Goal: Information Seeking & Learning: Learn about a topic

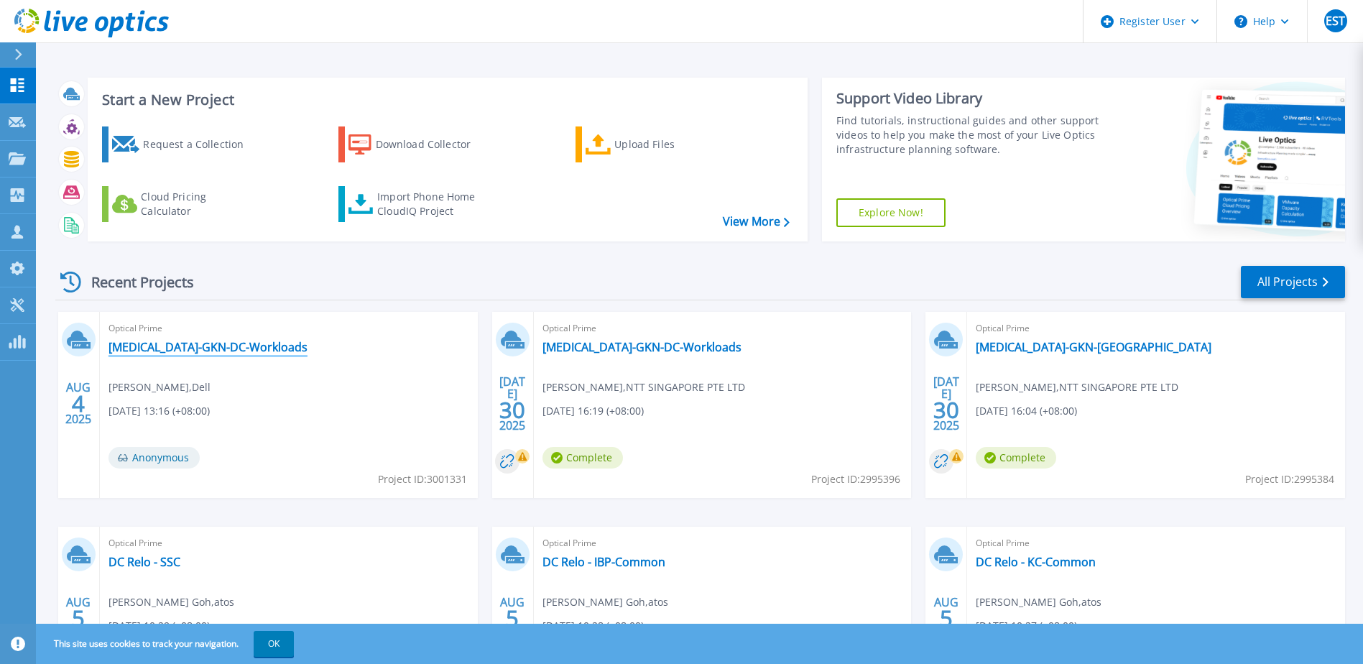
click at [170, 348] on link "[MEDICAL_DATA]-GKN-DC-Workloads" at bounding box center [207, 347] width 199 height 14
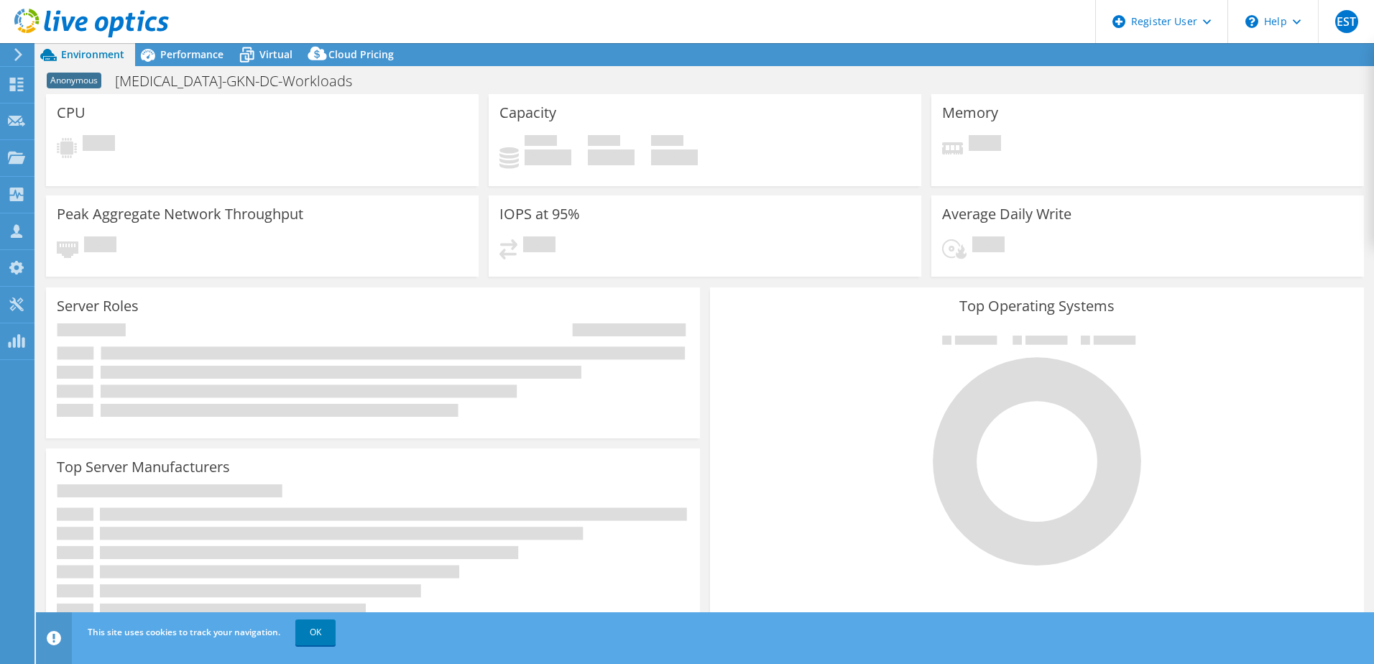
select select "USD"
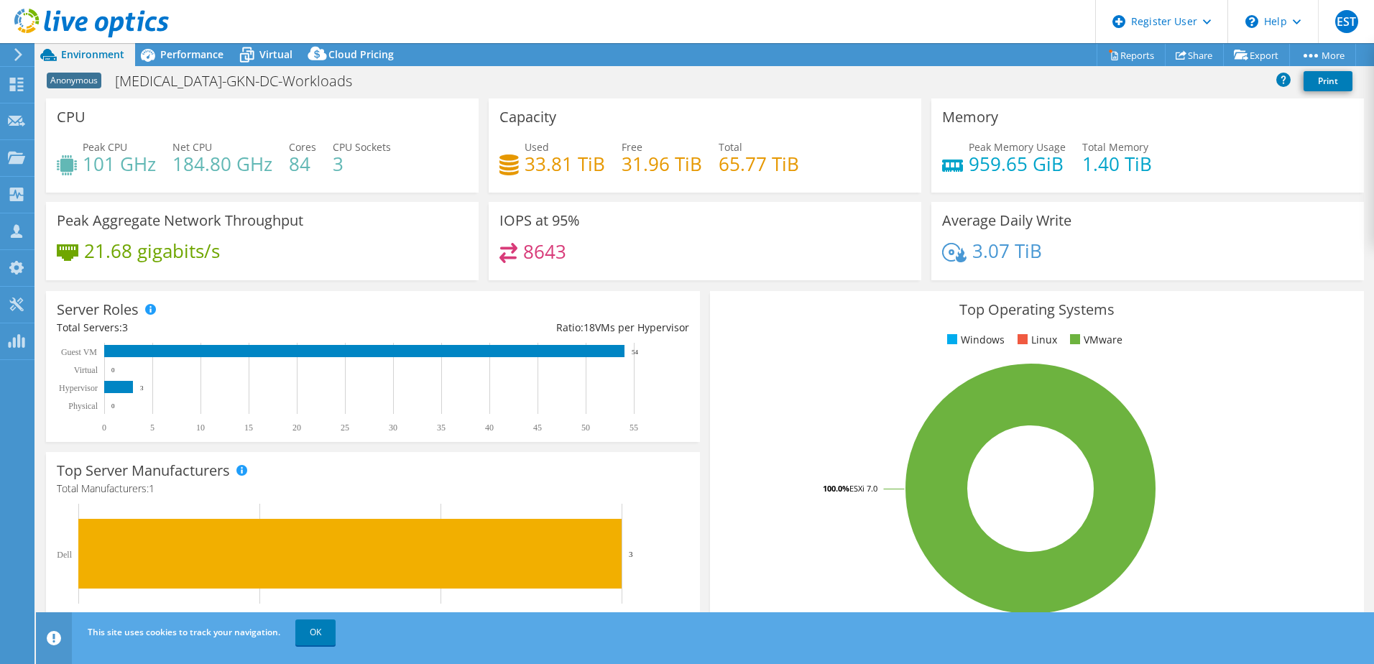
click at [194, 56] on span "Performance" at bounding box center [191, 54] width 63 height 14
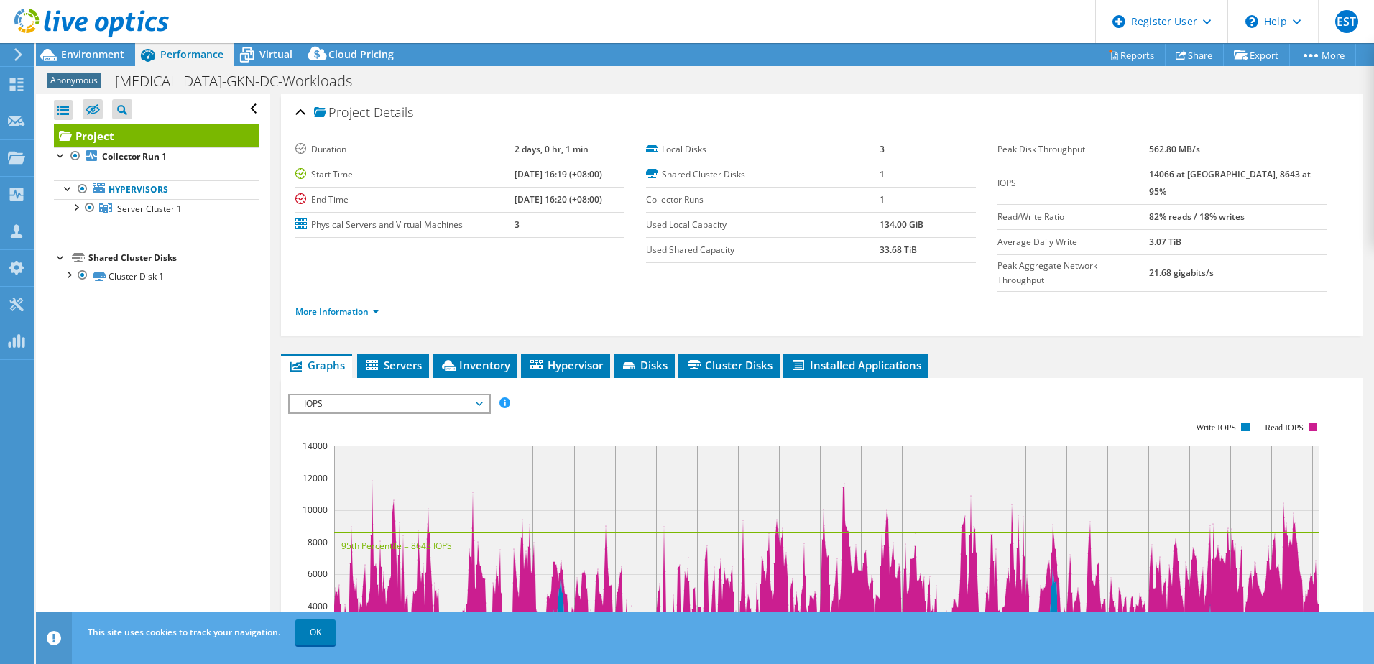
click at [661, 358] on span "Disks" at bounding box center [644, 365] width 47 height 14
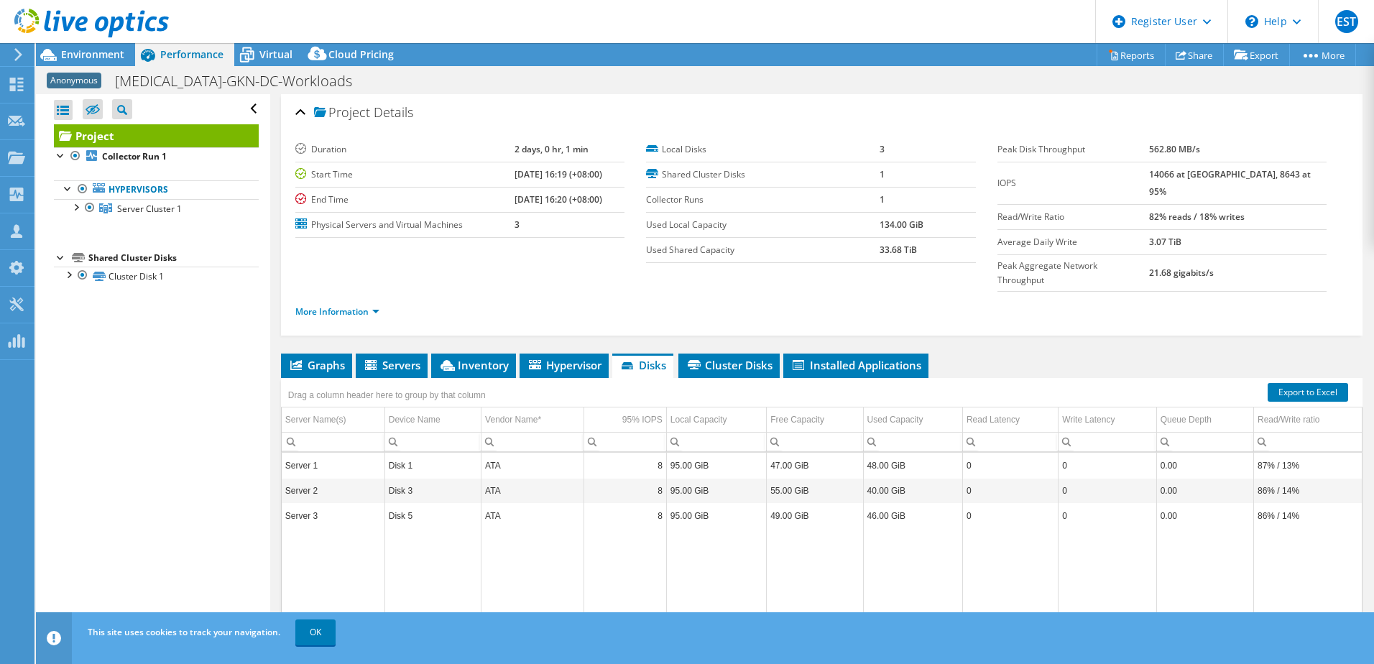
click at [159, 214] on span "Server Cluster 1" at bounding box center [149, 209] width 65 height 12
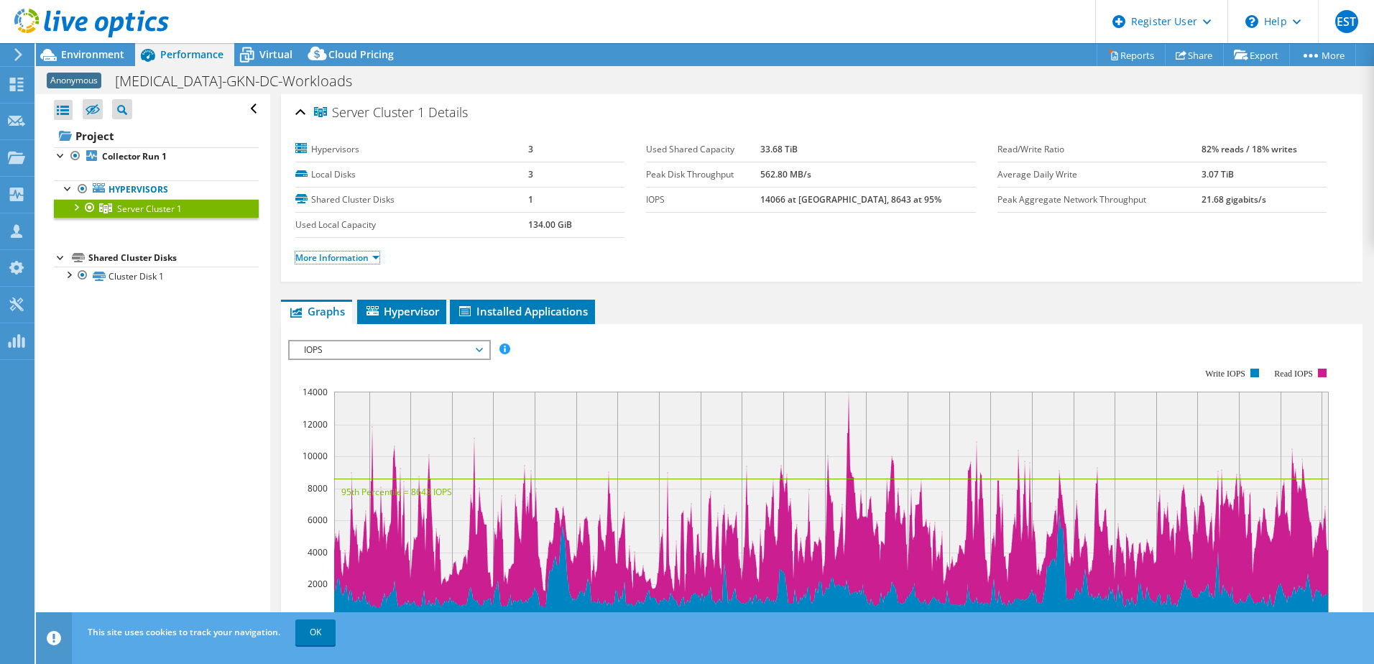
click at [360, 259] on link "More Information" at bounding box center [337, 257] width 84 height 12
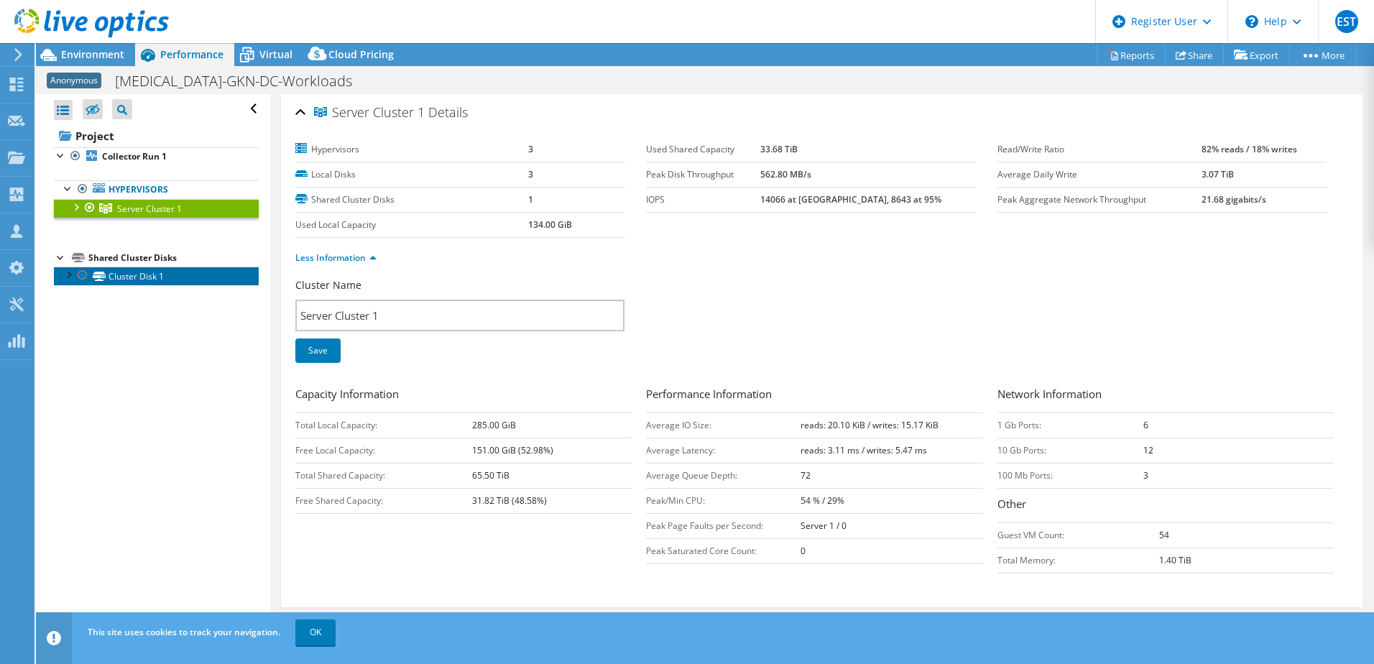
click at [132, 279] on link "Cluster Disk 1" at bounding box center [156, 276] width 205 height 19
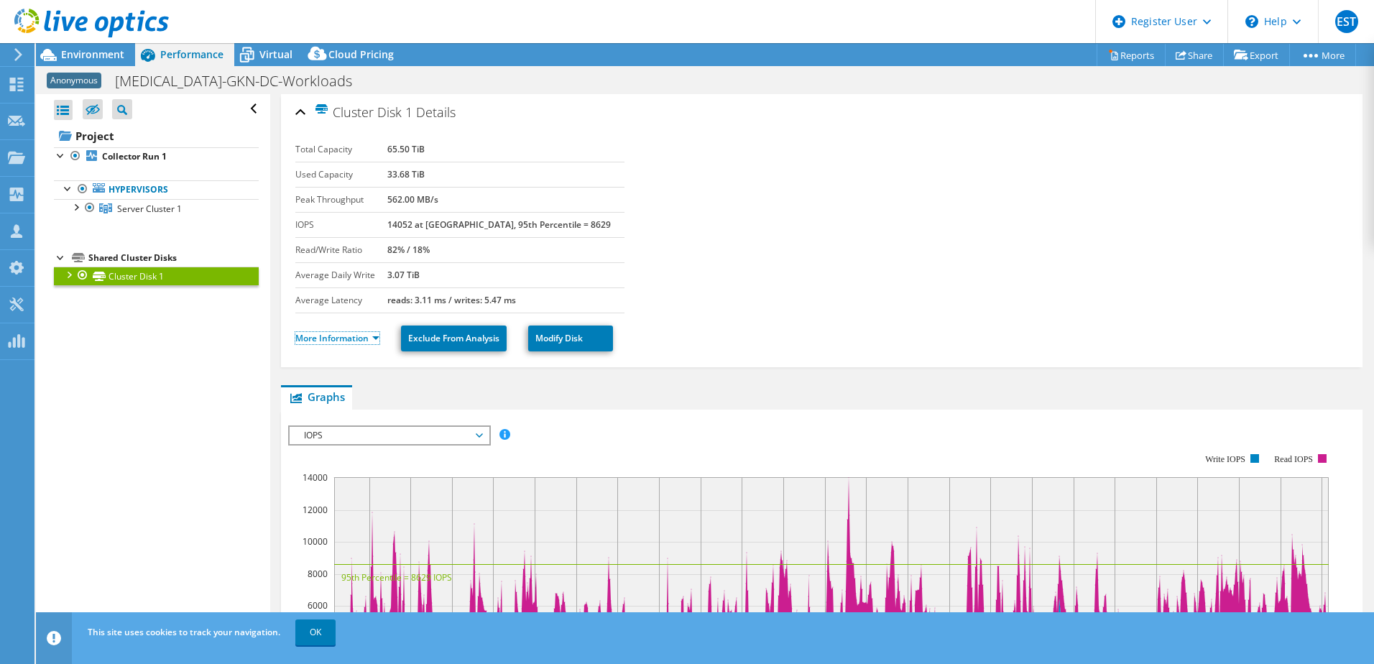
click at [369, 338] on link "More Information" at bounding box center [337, 338] width 84 height 12
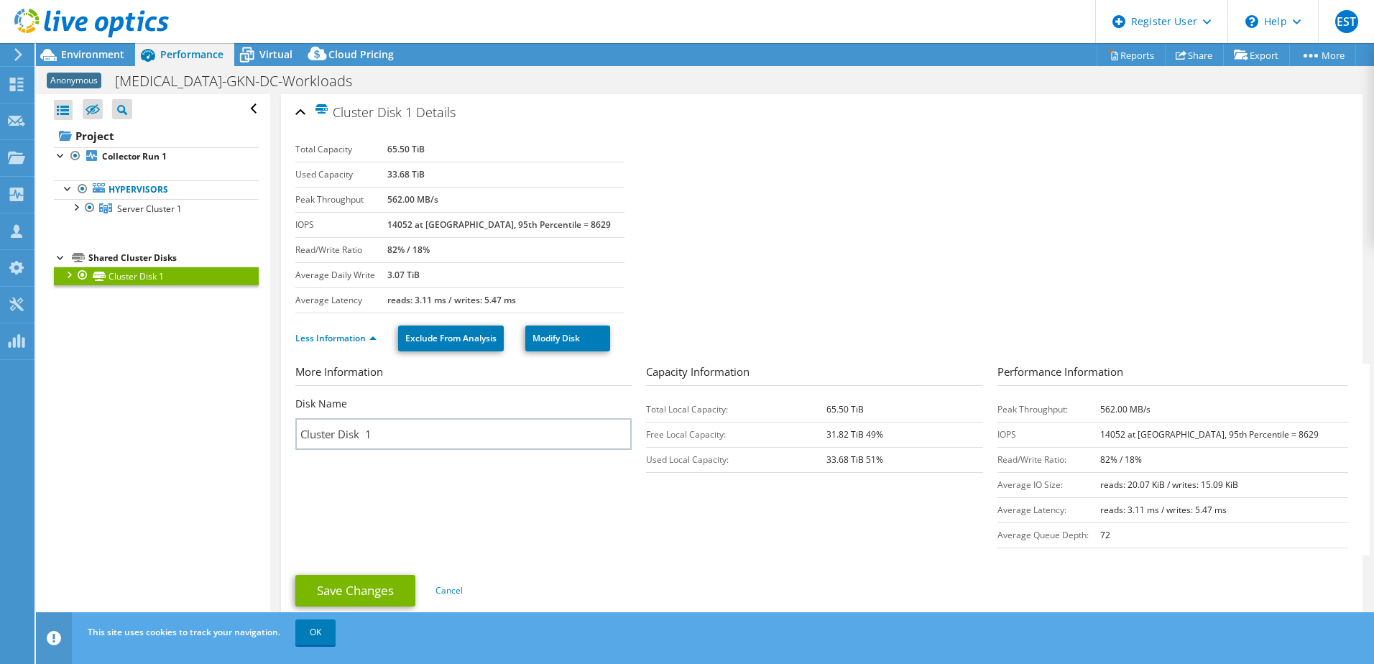
click at [581, 531] on section "More Information Disk Name Cluster Disk 1 Capacity Information Total Local Capa…" at bounding box center [825, 460] width 1060 height 192
click at [706, 518] on section "More Information Disk Name Cluster Disk 1 Capacity Information Total Local Capa…" at bounding box center [825, 460] width 1060 height 192
click at [451, 338] on link "Exclude From Analysis" at bounding box center [451, 338] width 106 height 26
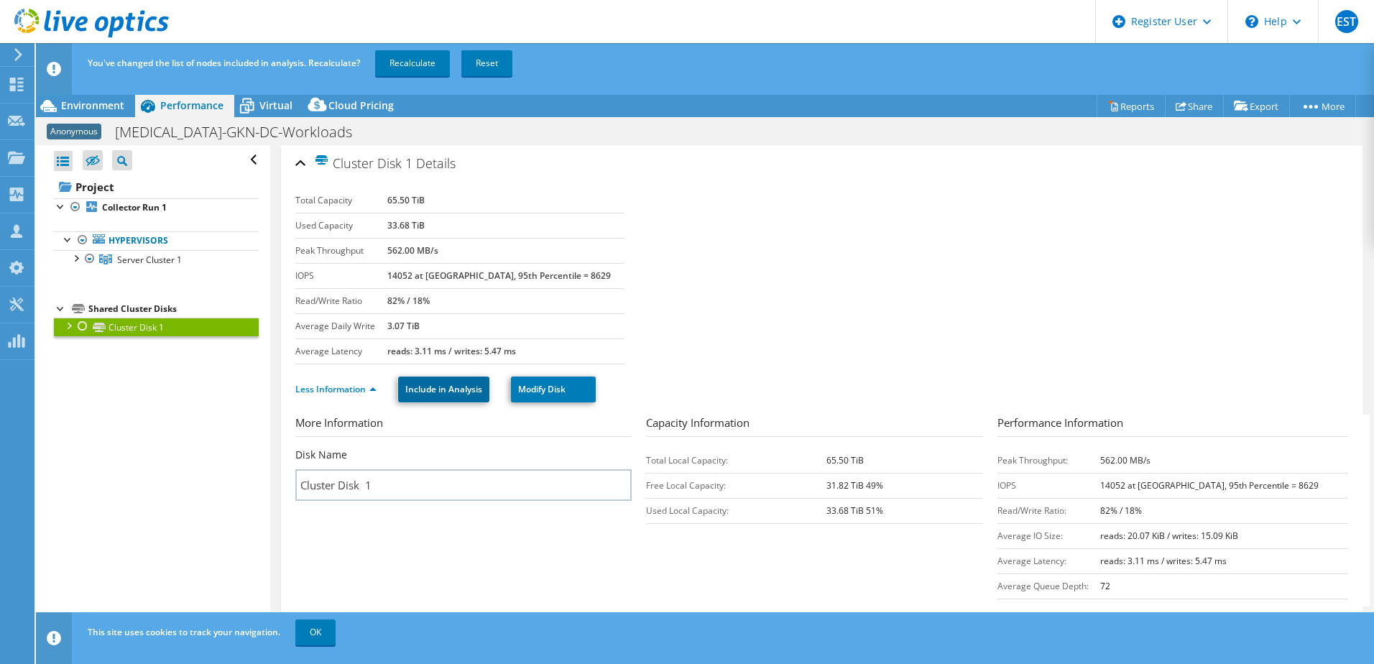
click at [458, 393] on link "Include in Analysis" at bounding box center [443, 389] width 91 height 26
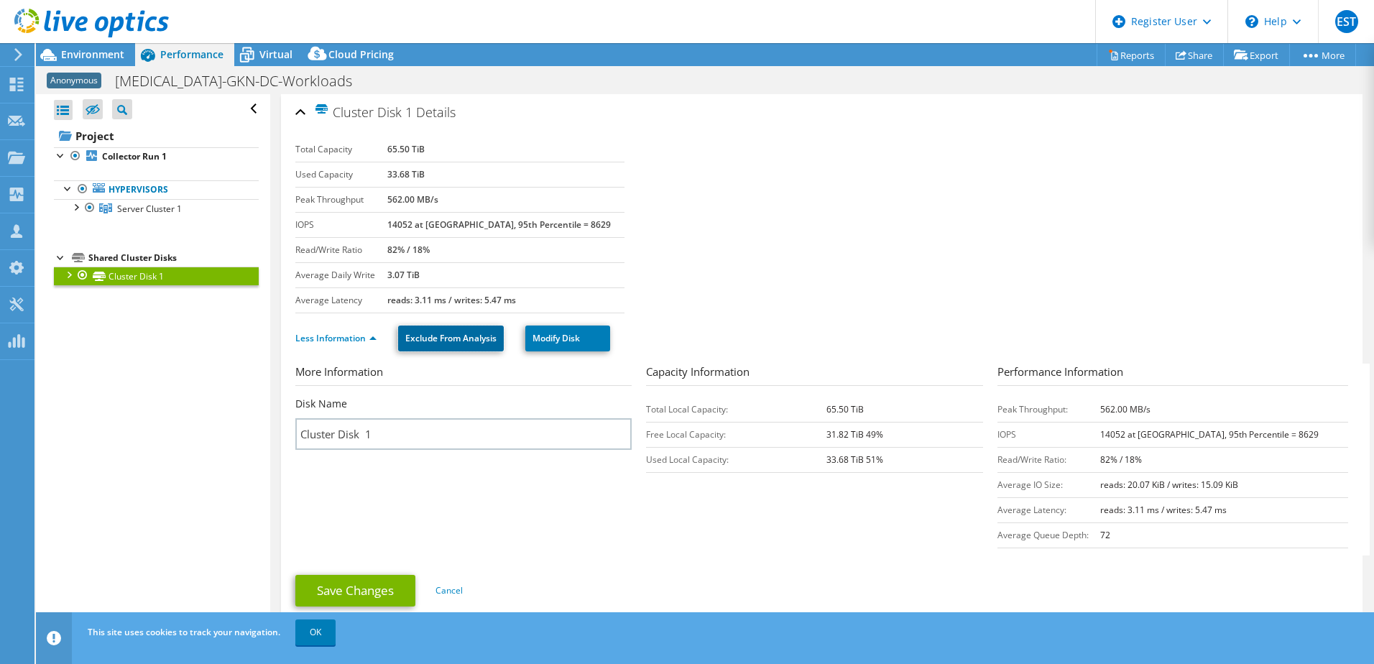
click at [454, 338] on link "Exclude From Analysis" at bounding box center [451, 338] width 106 height 26
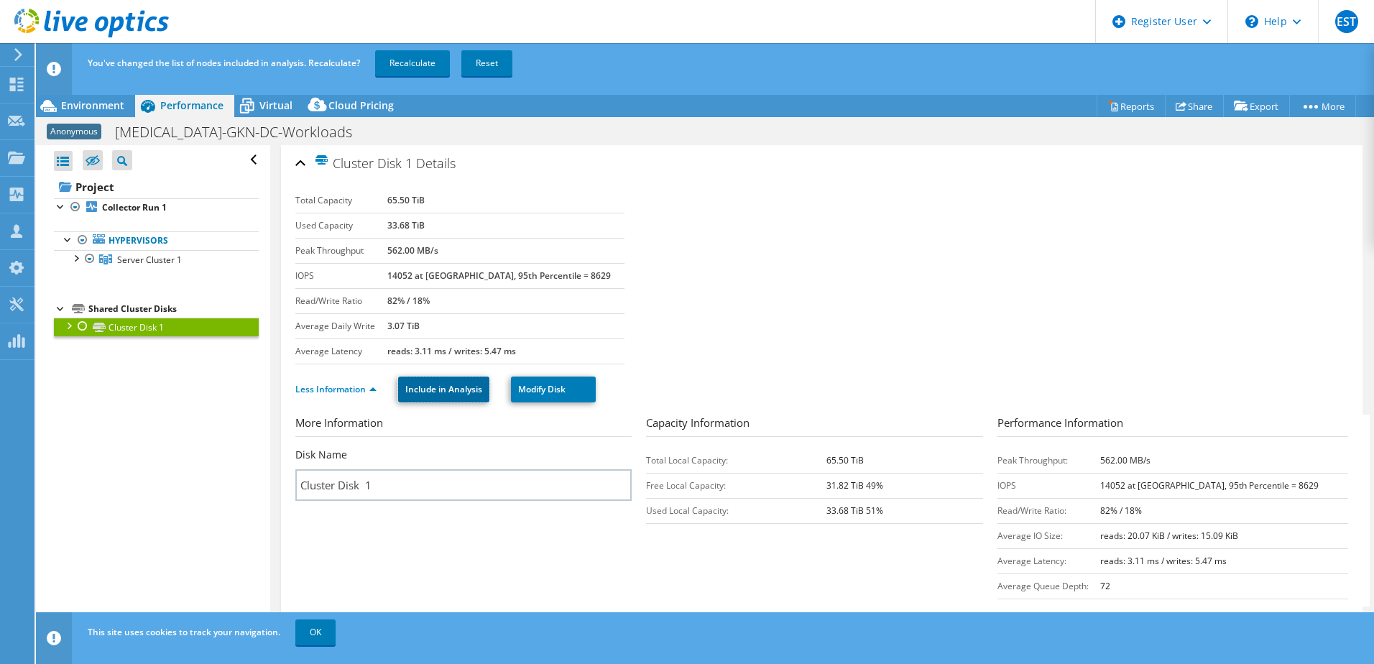
click at [458, 394] on link "Include in Analysis" at bounding box center [443, 389] width 91 height 26
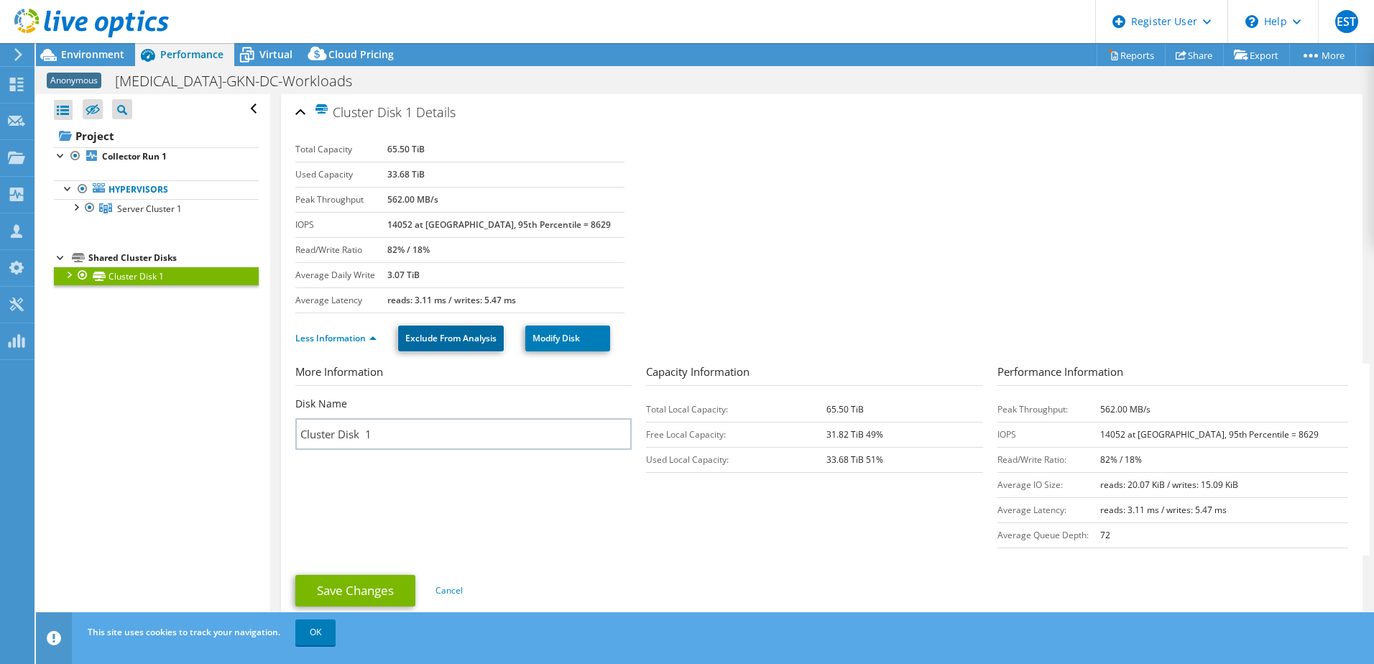
click at [463, 336] on link "Exclude From Analysis" at bounding box center [451, 338] width 106 height 26
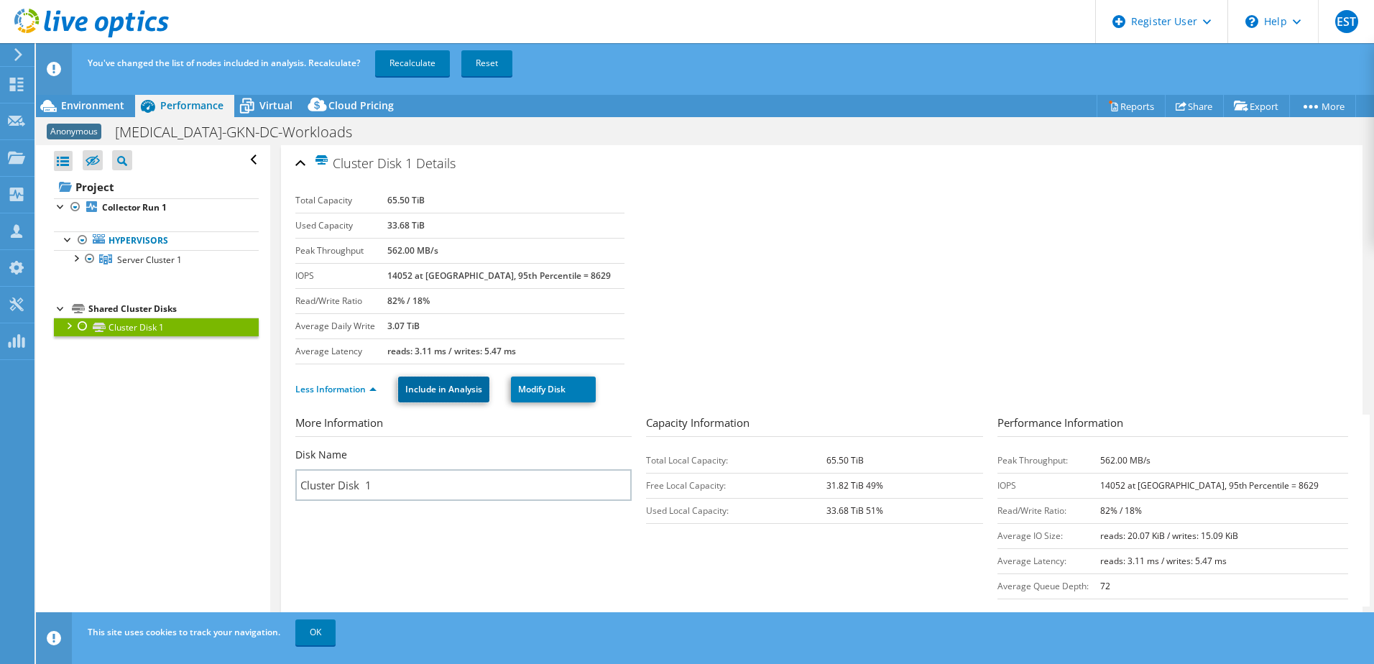
click at [462, 389] on link "Include in Analysis" at bounding box center [443, 389] width 91 height 26
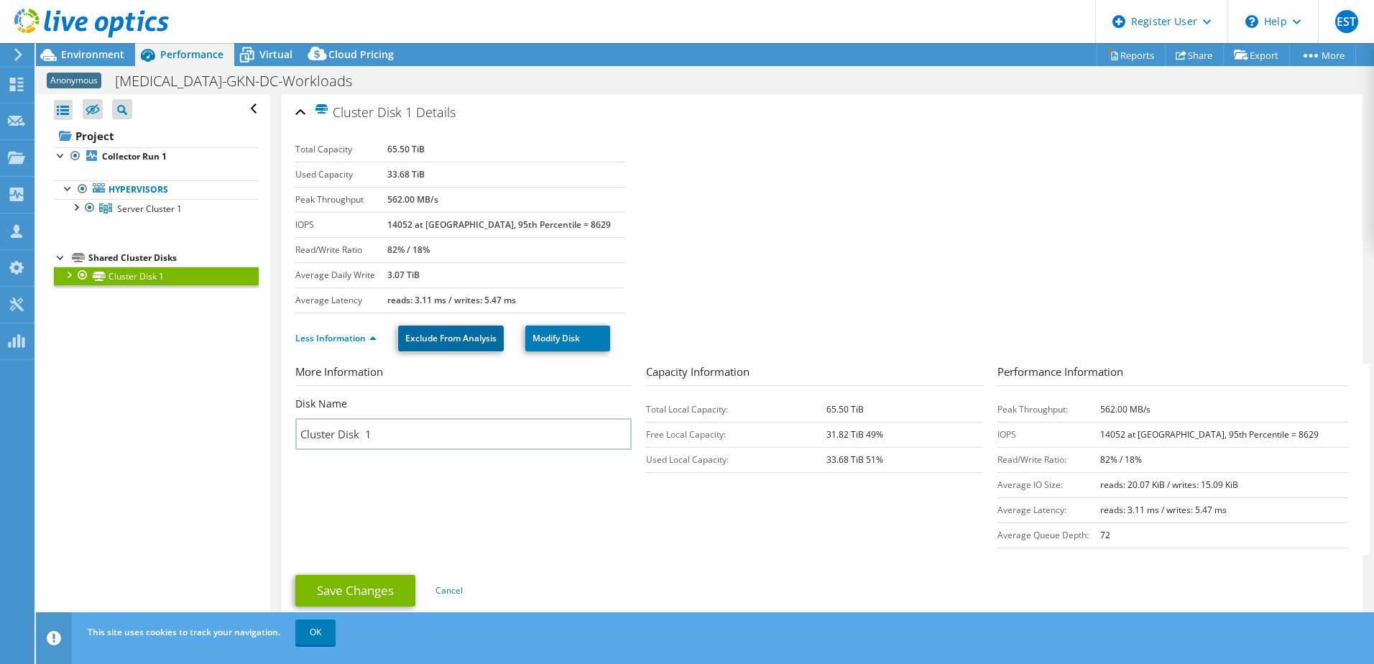
click at [463, 341] on link "Exclude From Analysis" at bounding box center [451, 338] width 106 height 26
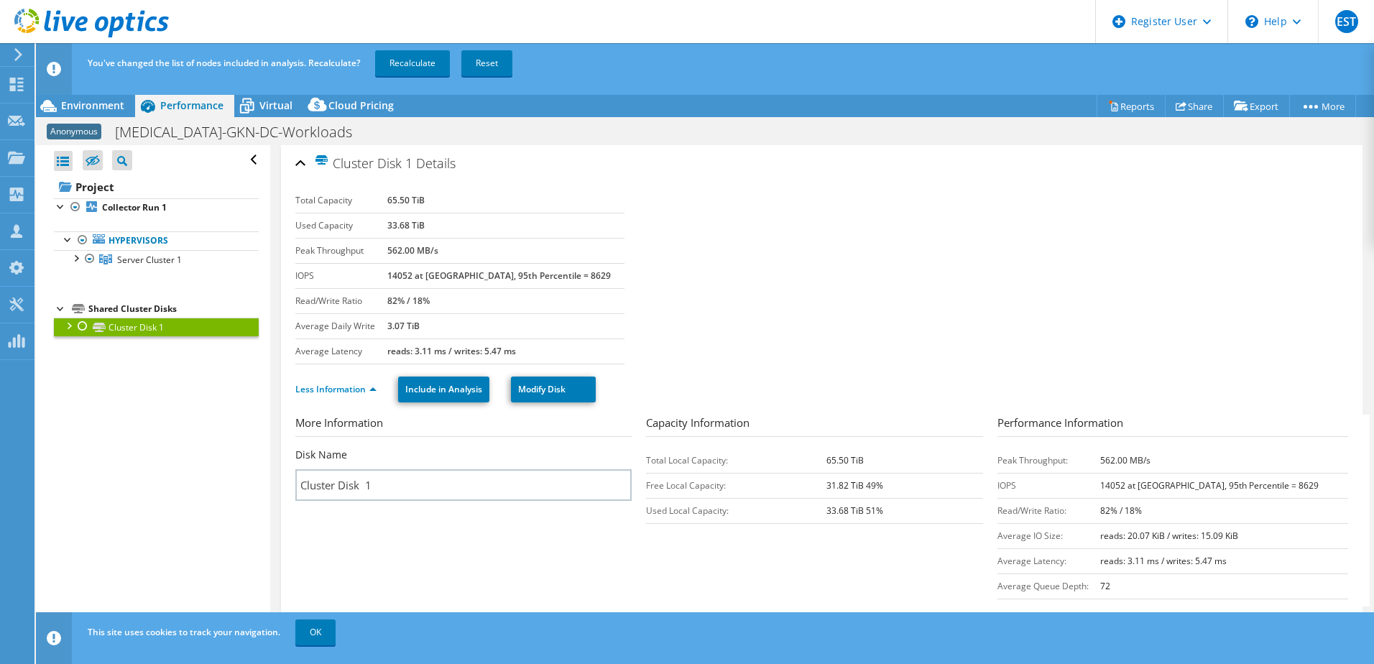
click at [65, 326] on div at bounding box center [68, 325] width 14 height 14
click at [175, 353] on link "Disk 2 | Server 1" at bounding box center [156, 345] width 205 height 19
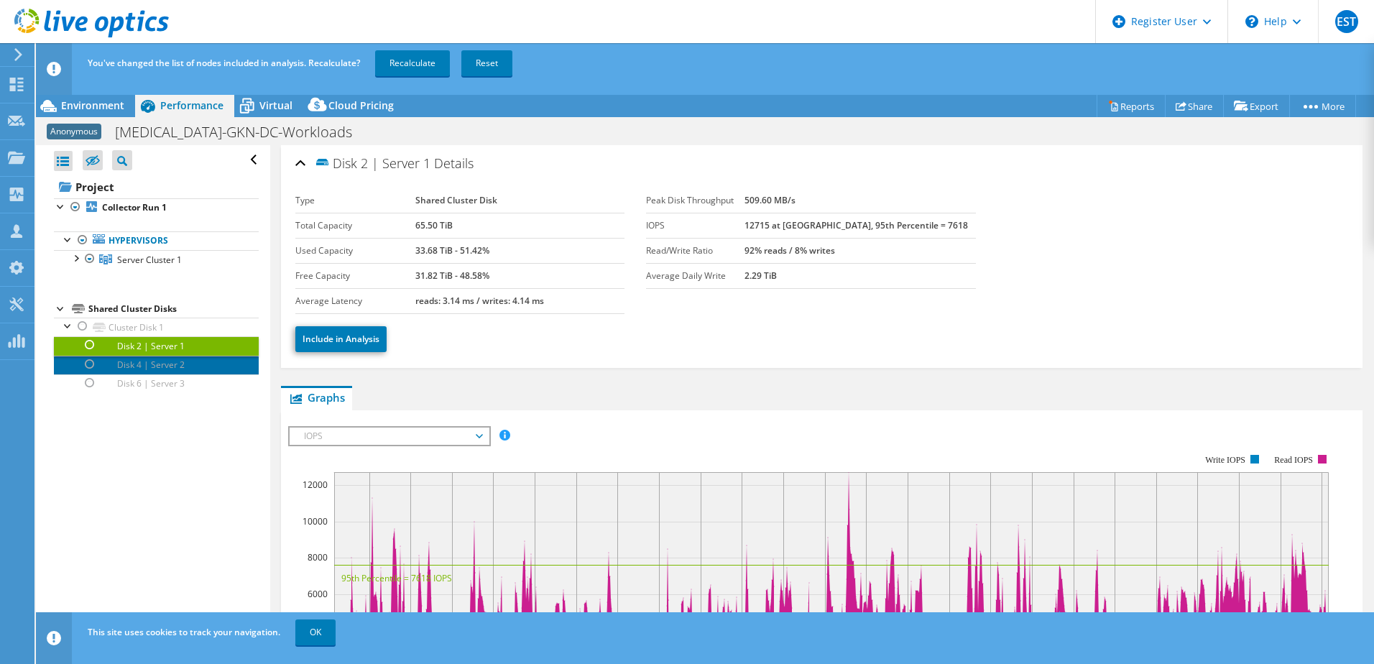
click at [172, 364] on link "Disk 4 | Server 2" at bounding box center [156, 365] width 205 height 19
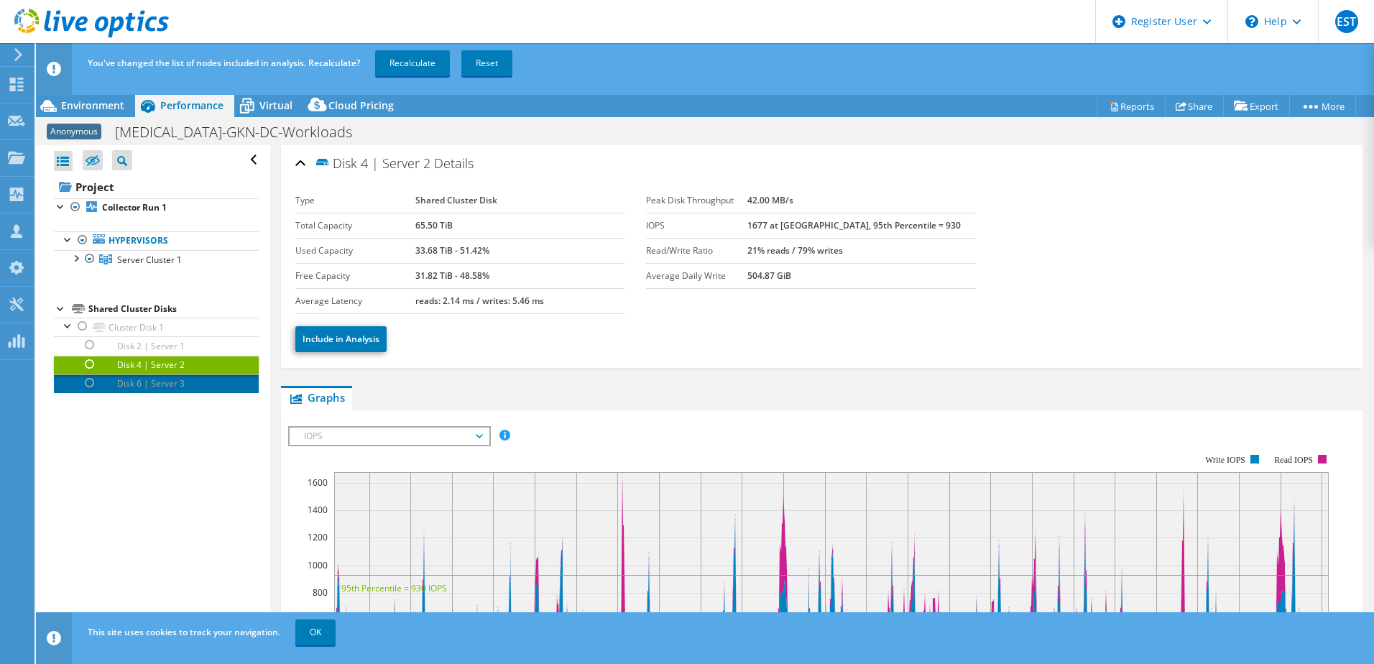
click at [170, 385] on link "Disk 6 | Server 3" at bounding box center [156, 383] width 205 height 19
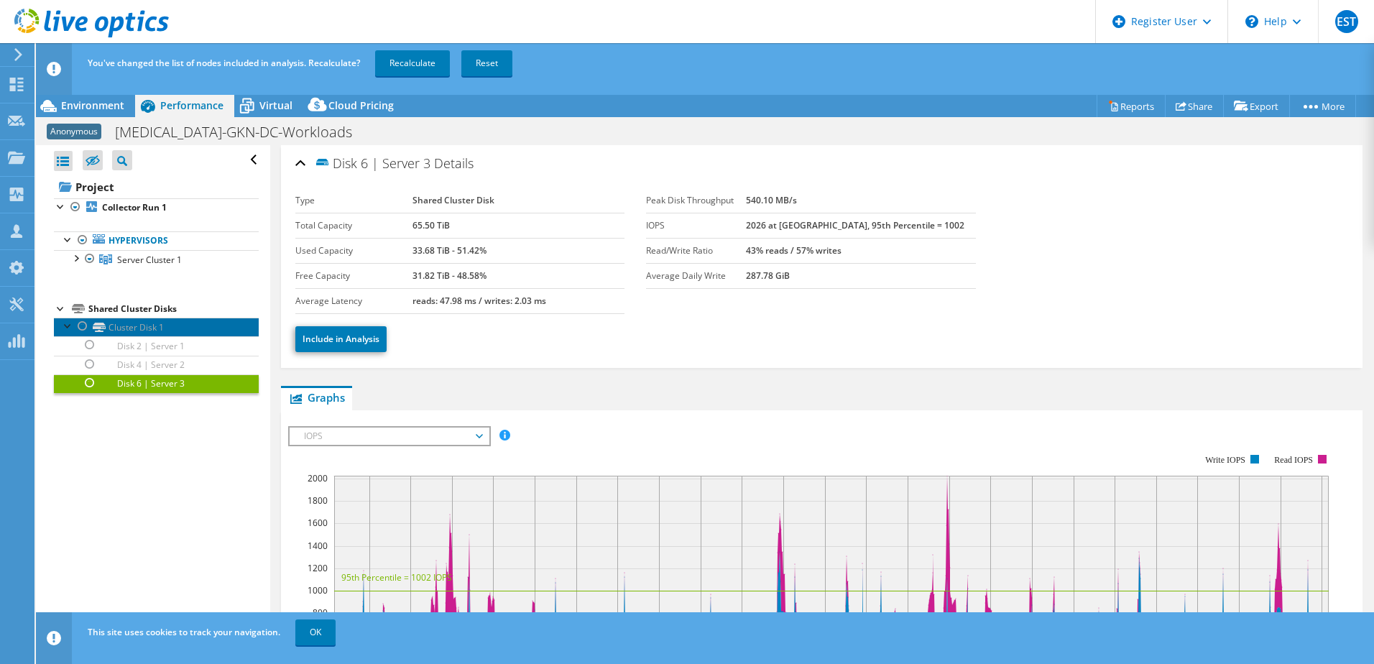
click at [149, 328] on link "Cluster Disk 1" at bounding box center [156, 327] width 205 height 19
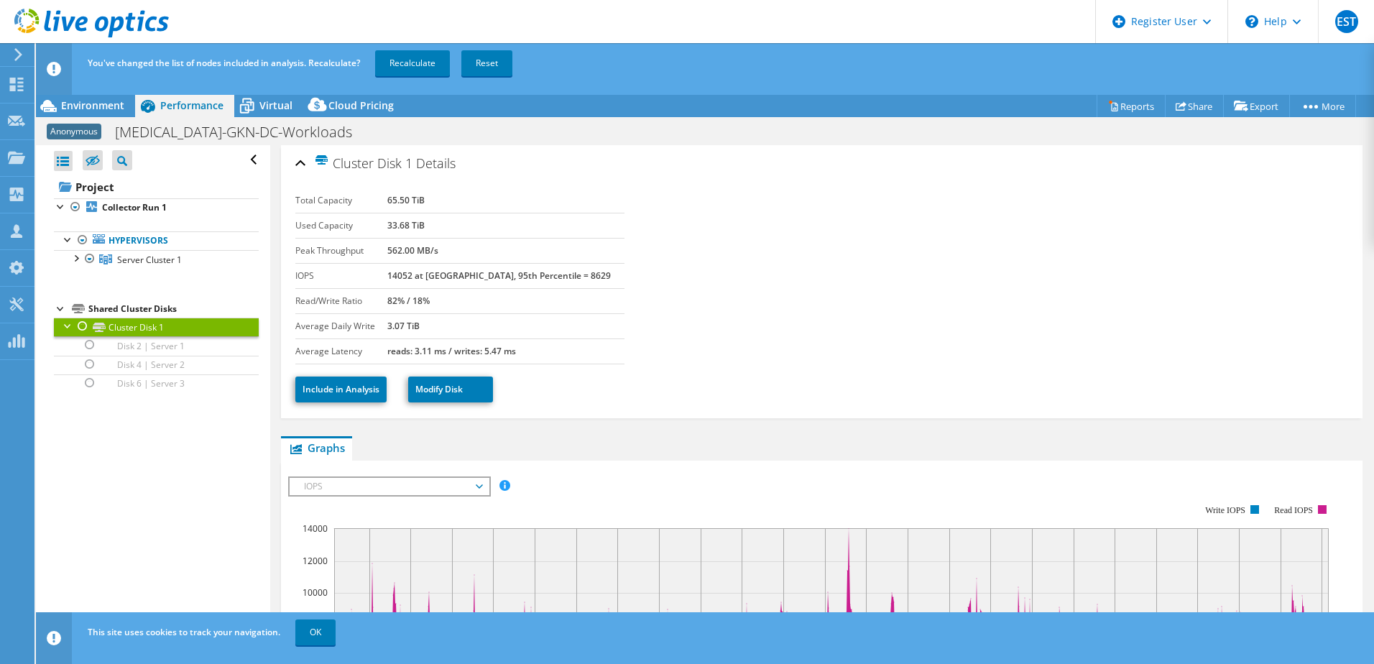
click at [792, 258] on section "Total Capacity 65.50 TiB Used Capacity 33.68 TiB Peak Throughput 562.00 MB/s IO…" at bounding box center [821, 276] width 1053 height 176
click at [116, 204] on b "Collector Run 1" at bounding box center [134, 207] width 65 height 12
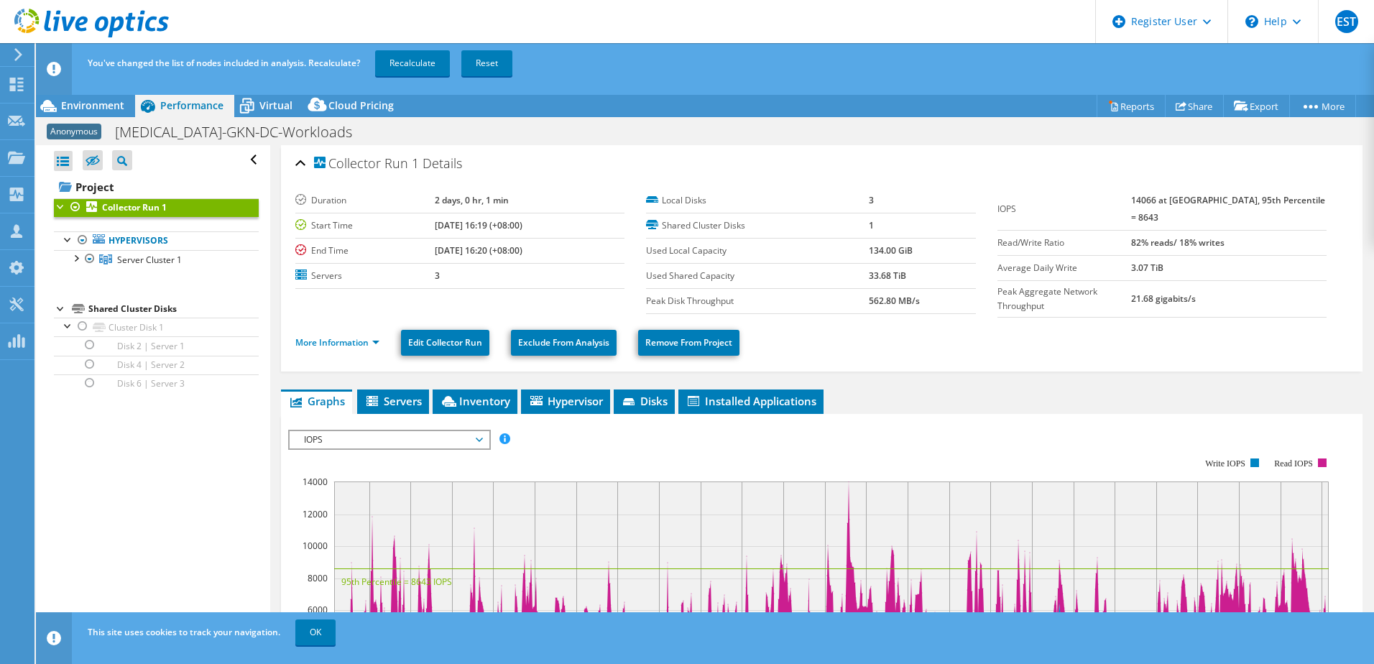
click at [395, 399] on span "Servers" at bounding box center [392, 401] width 57 height 14
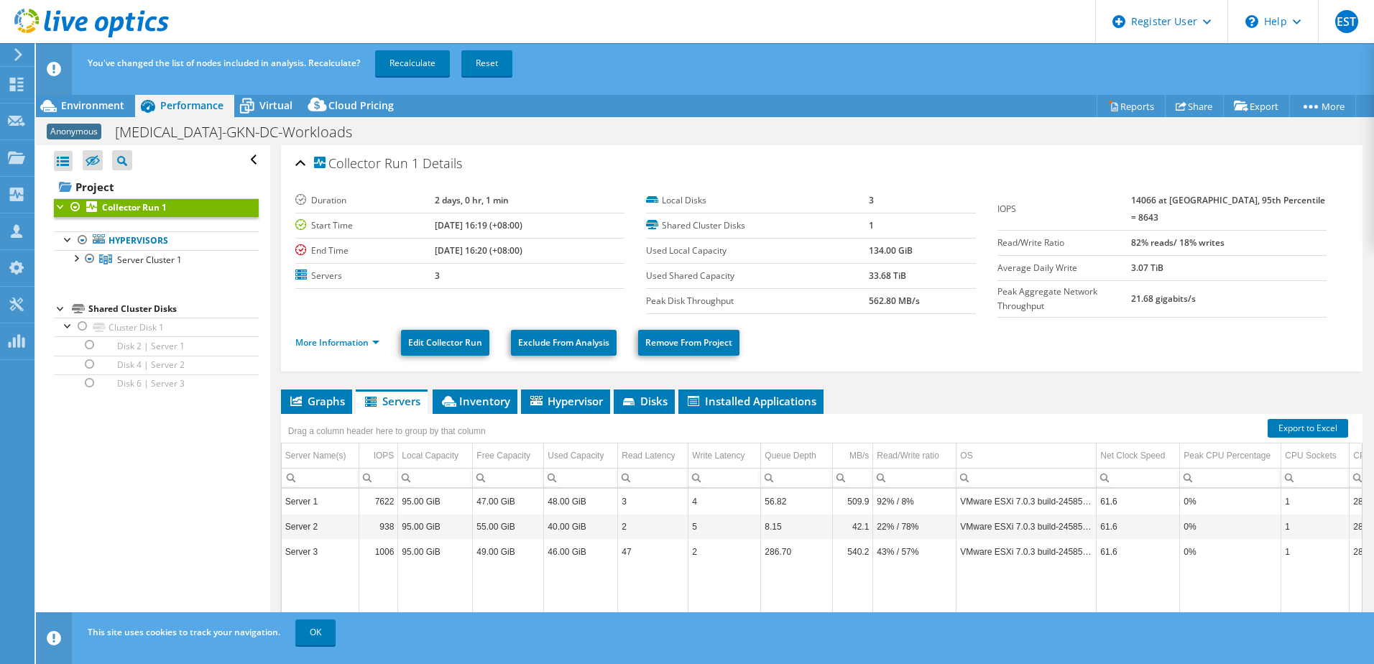
click at [327, 396] on span "Graphs" at bounding box center [316, 401] width 57 height 14
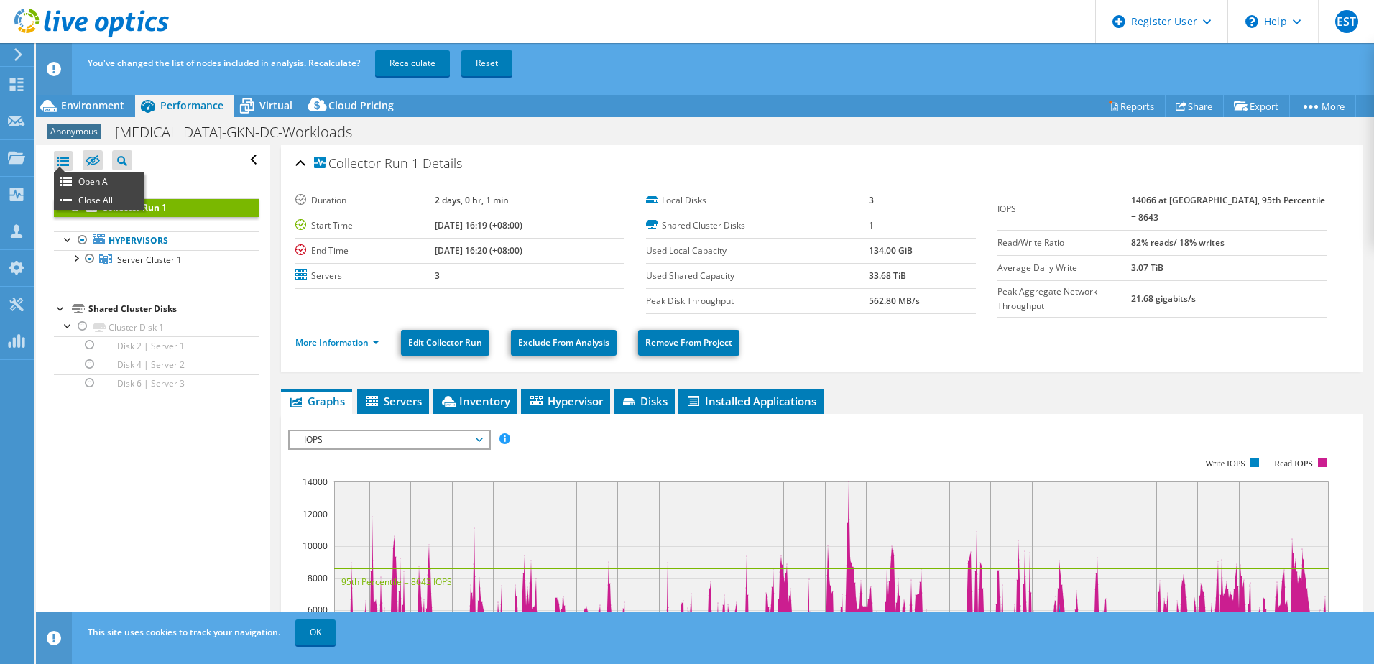
click at [61, 162] on div at bounding box center [63, 161] width 19 height 20
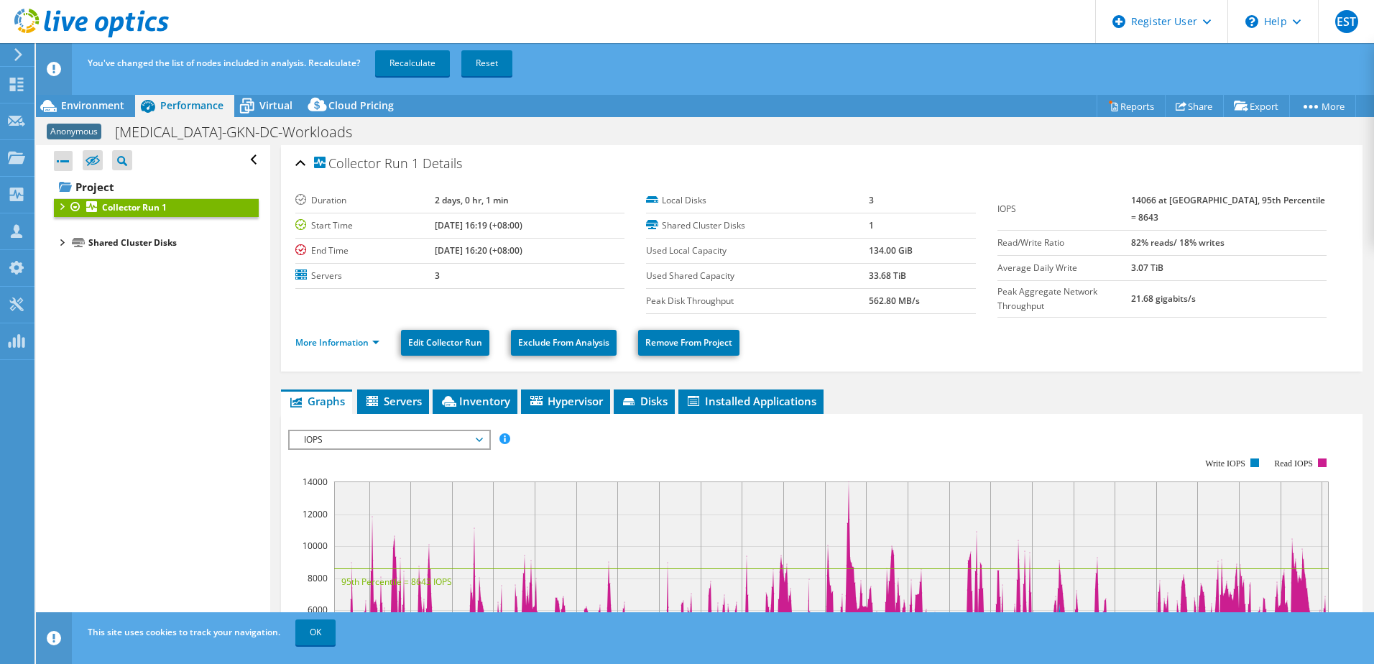
click at [61, 162] on div at bounding box center [63, 161] width 19 height 20
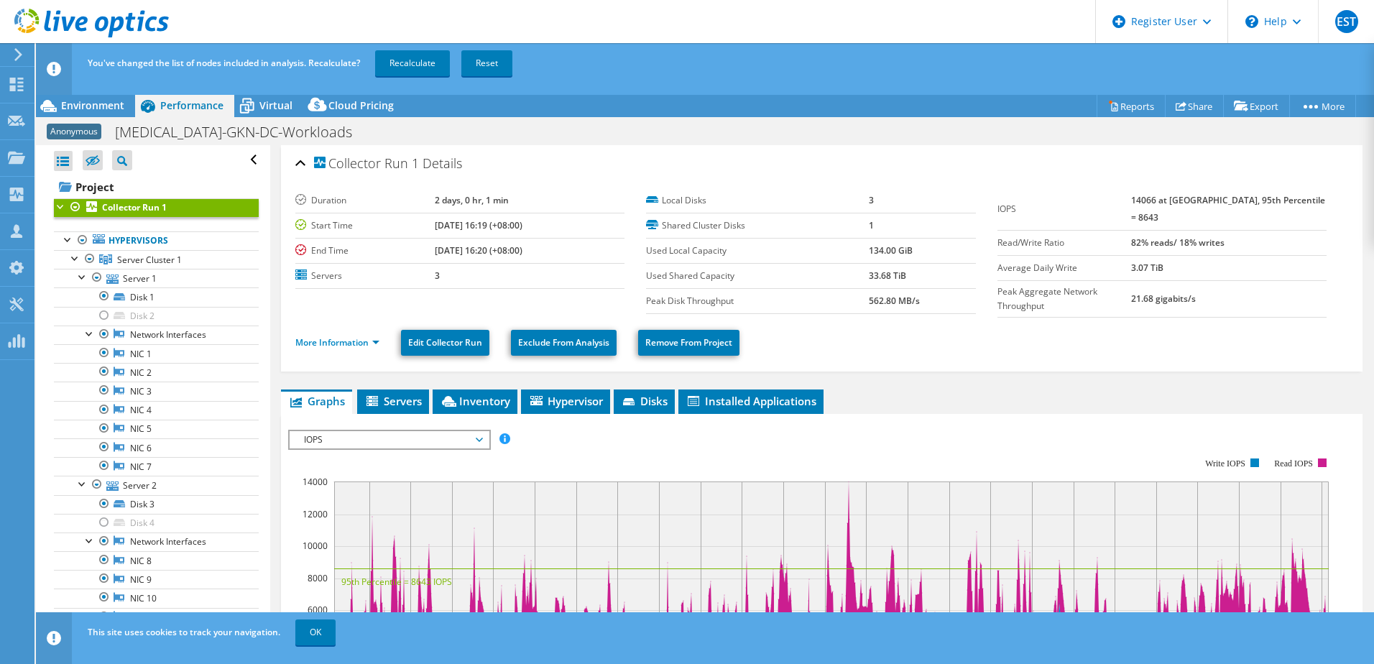
click at [146, 261] on span "Server Cluster 1" at bounding box center [149, 260] width 65 height 12
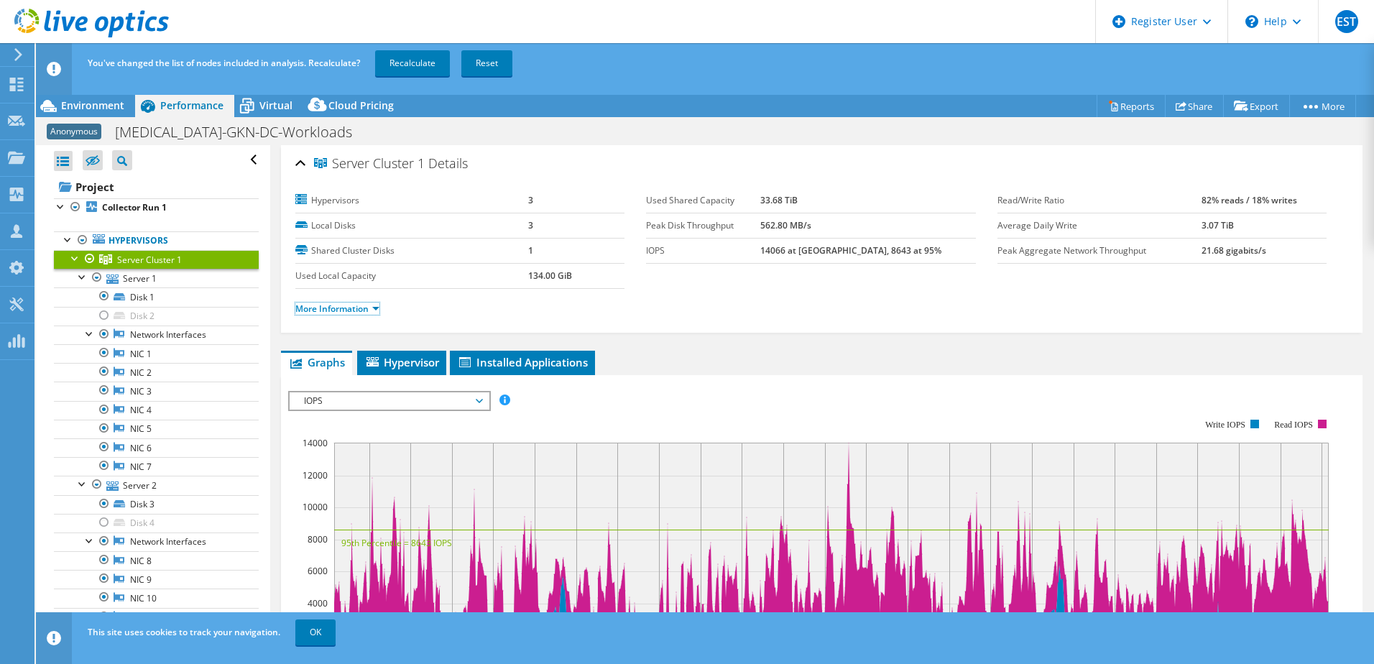
click at [371, 313] on link "More Information" at bounding box center [337, 308] width 84 height 12
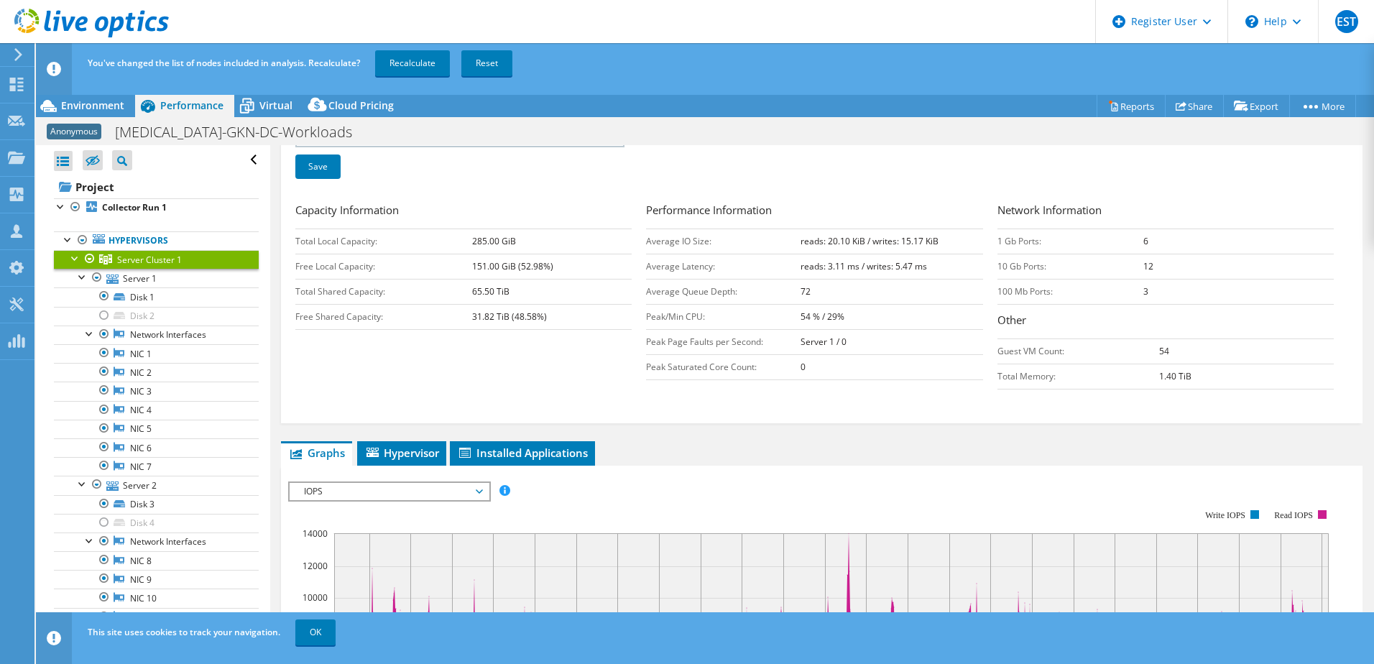
scroll to position [216, 0]
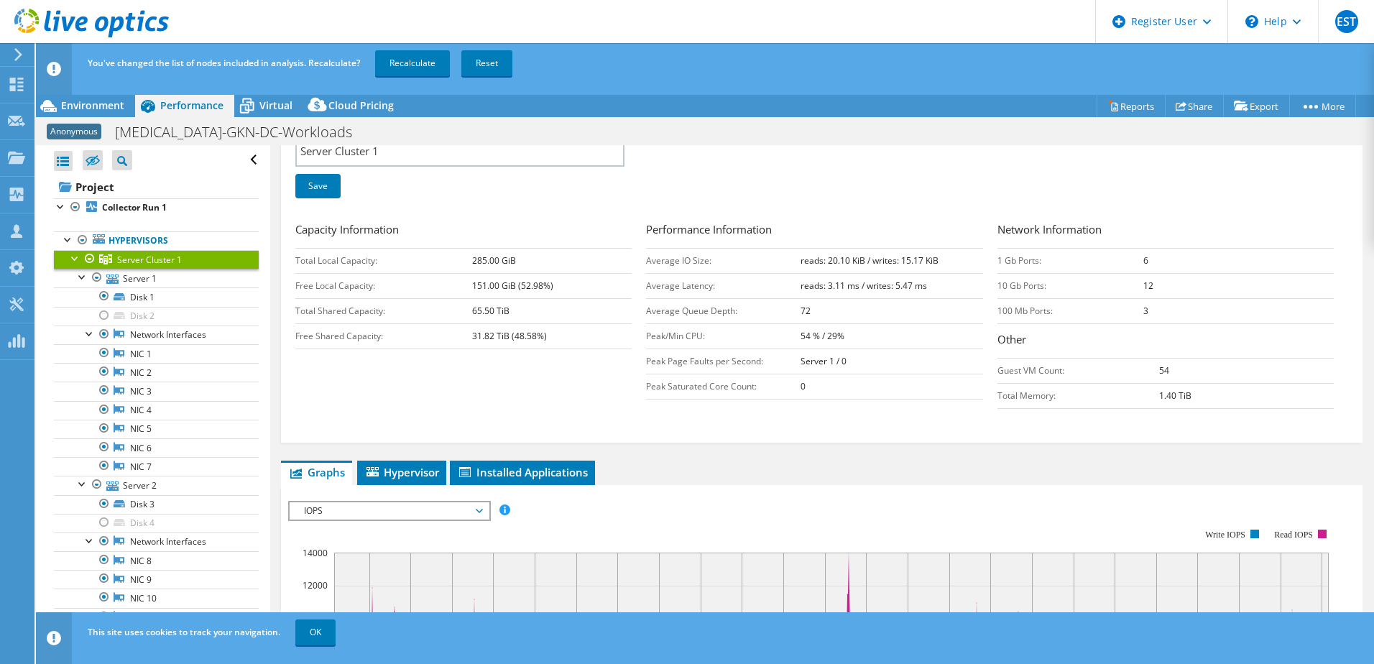
click at [400, 466] on span "Hypervisor" at bounding box center [401, 472] width 75 height 14
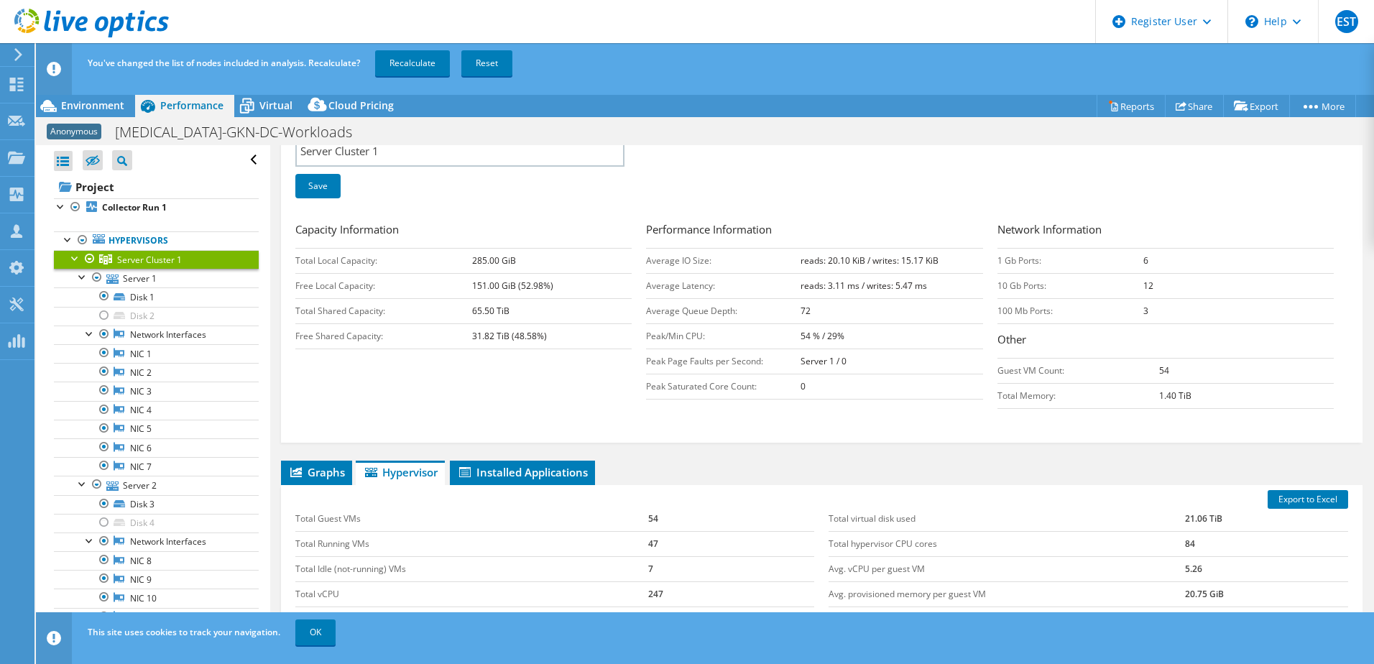
scroll to position [374, 0]
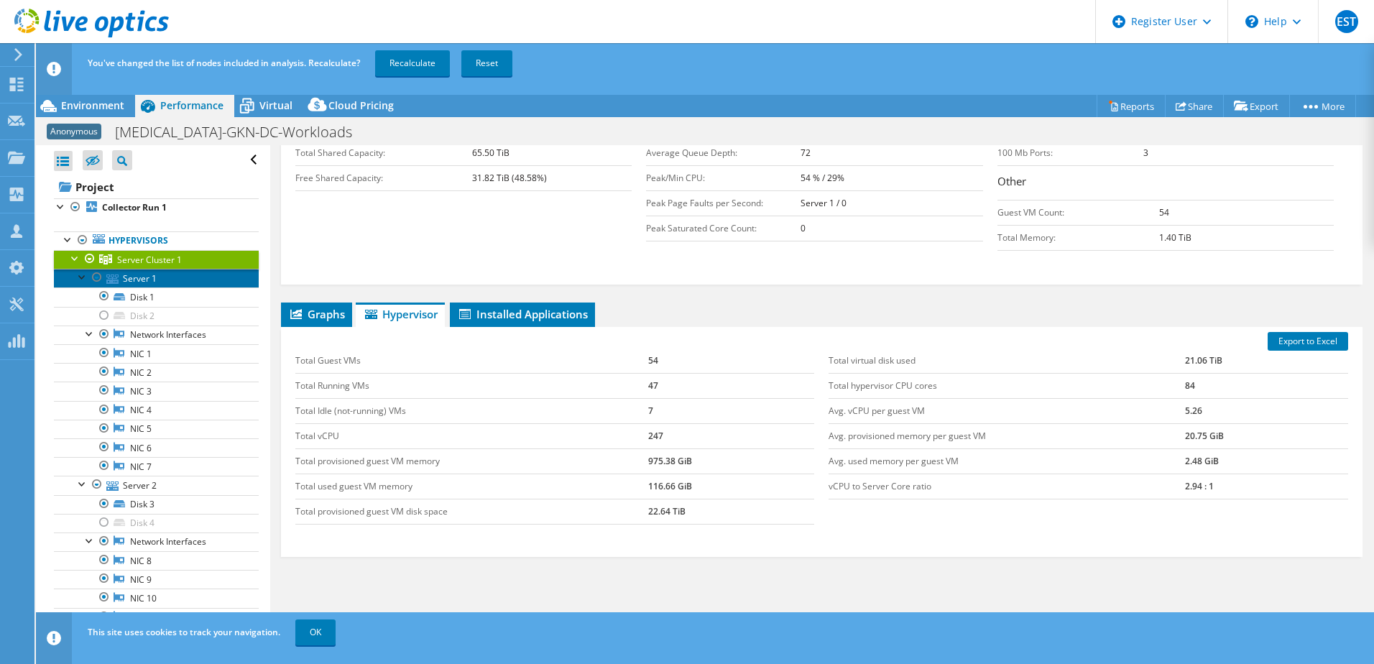
click at [154, 277] on link "Server 1" at bounding box center [156, 278] width 205 height 19
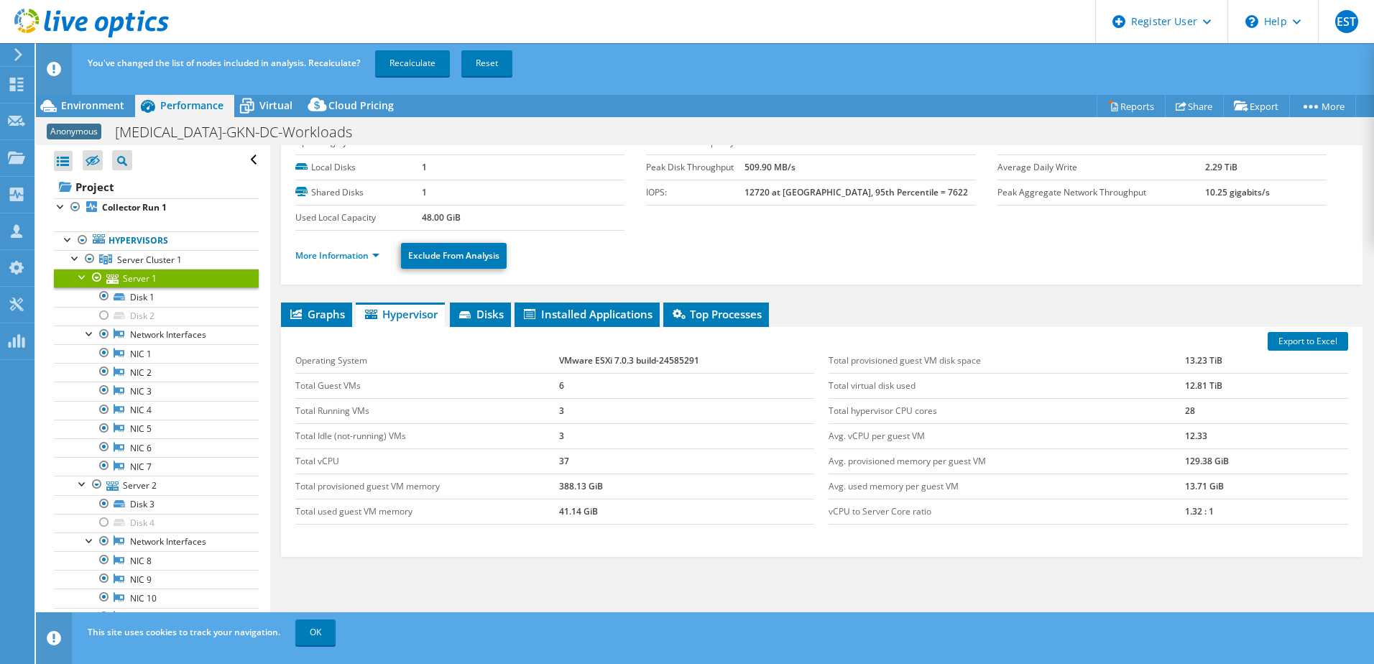
scroll to position [0, 0]
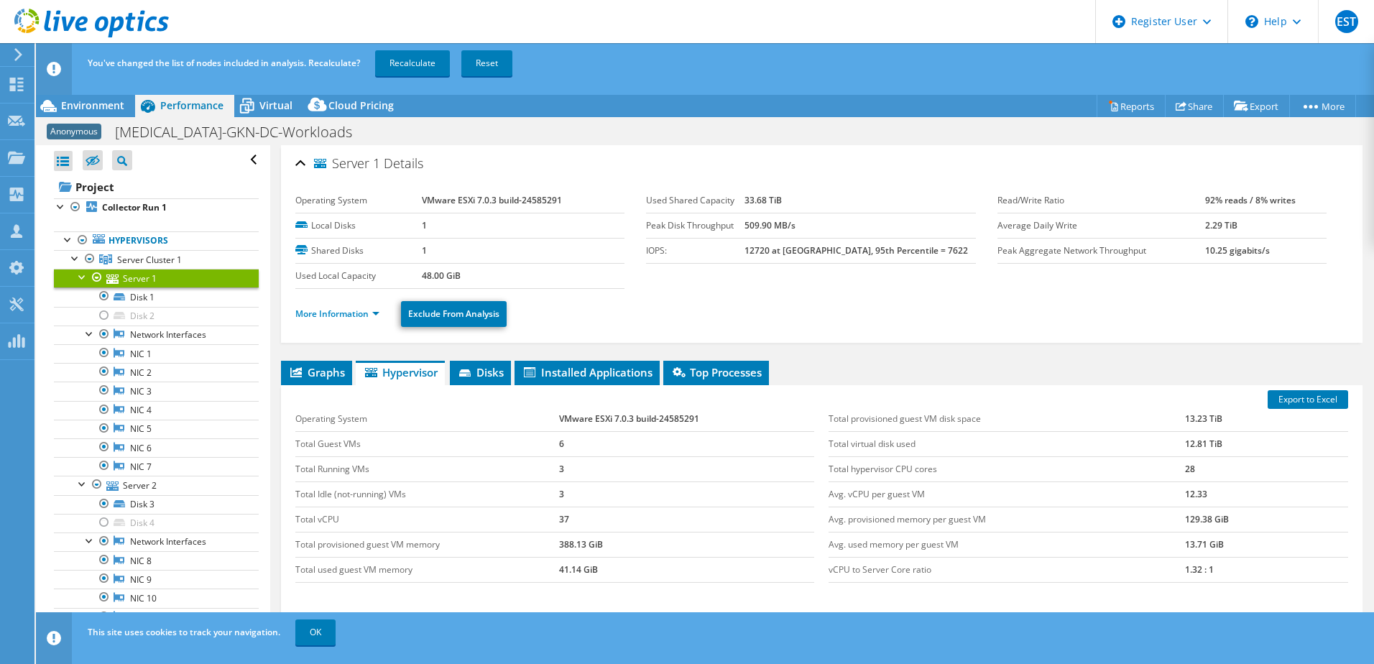
click at [905, 307] on ul "More Information Exclude From Analysis" at bounding box center [821, 311] width 1053 height 29
click at [147, 243] on link "Hypervisors" at bounding box center [156, 240] width 205 height 19
click at [121, 241] on link "Hypervisors" at bounding box center [156, 240] width 205 height 19
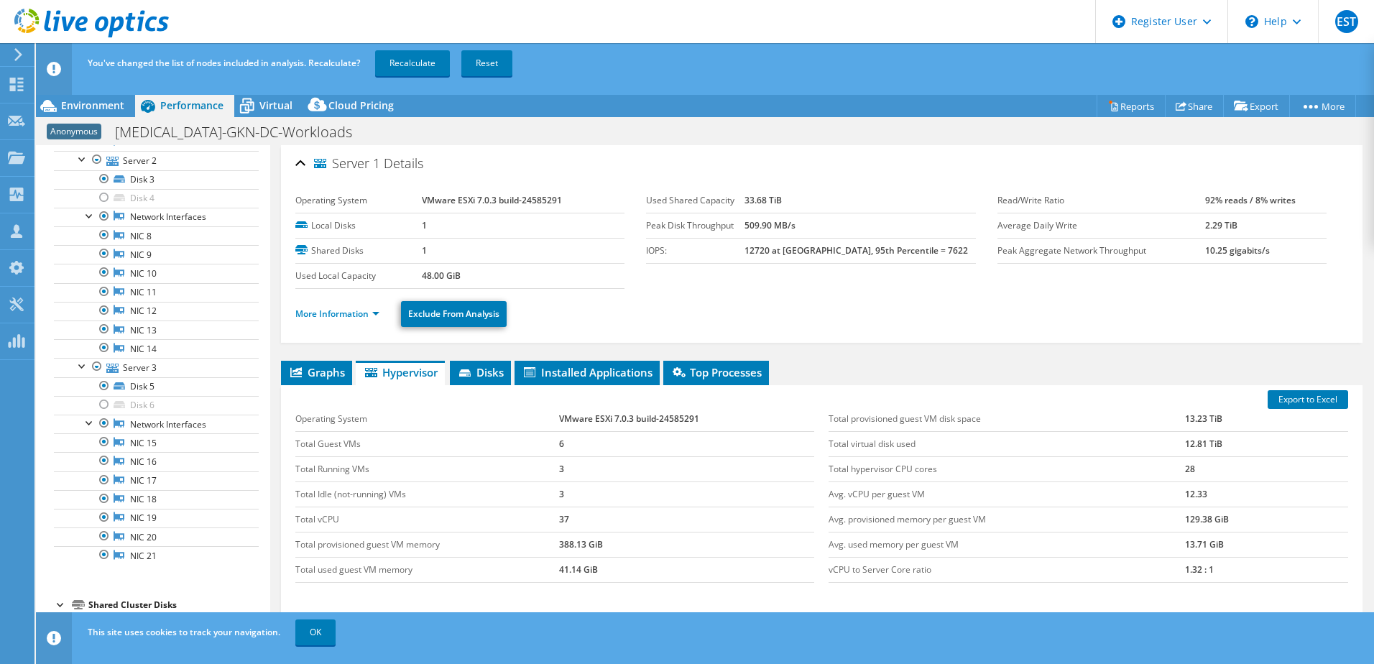
scroll to position [344, 0]
click at [125, 586] on div "Shared Cluster Disks" at bounding box center [173, 585] width 170 height 17
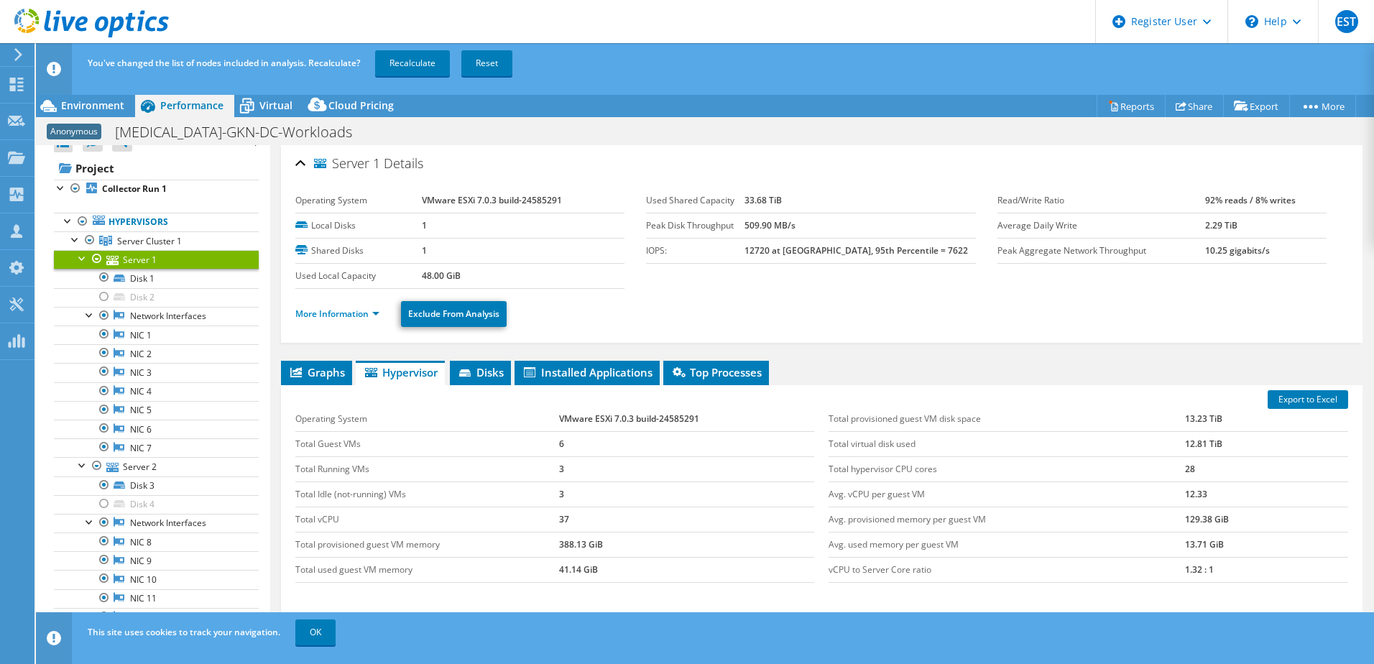
scroll to position [0, 0]
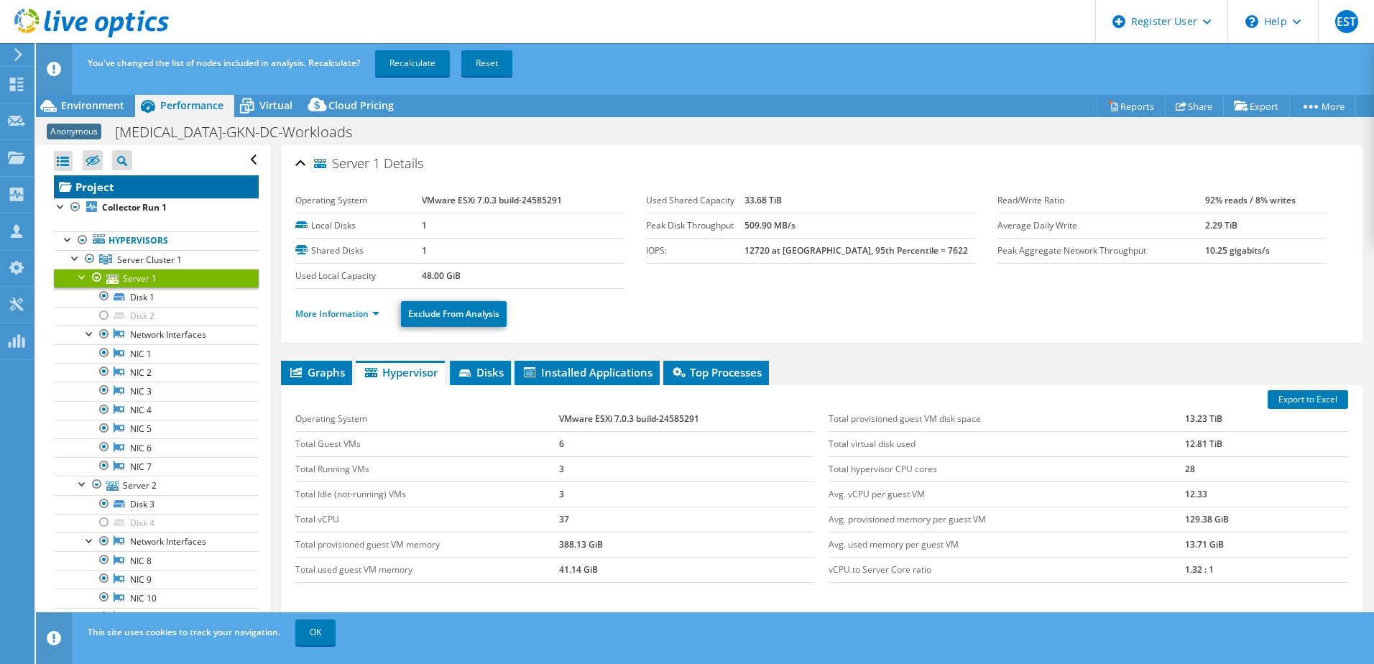
click at [99, 182] on link "Project" at bounding box center [156, 186] width 205 height 23
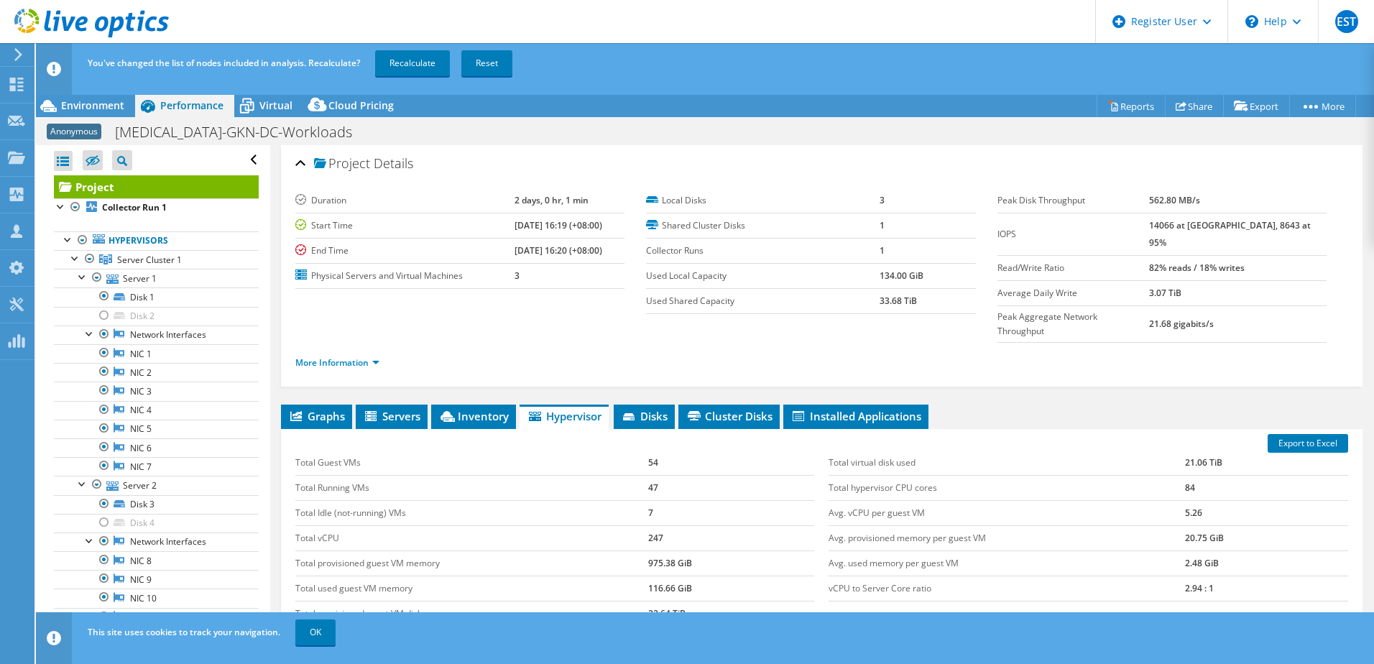
click at [734, 409] on span "Cluster Disks" at bounding box center [728, 416] width 87 height 14
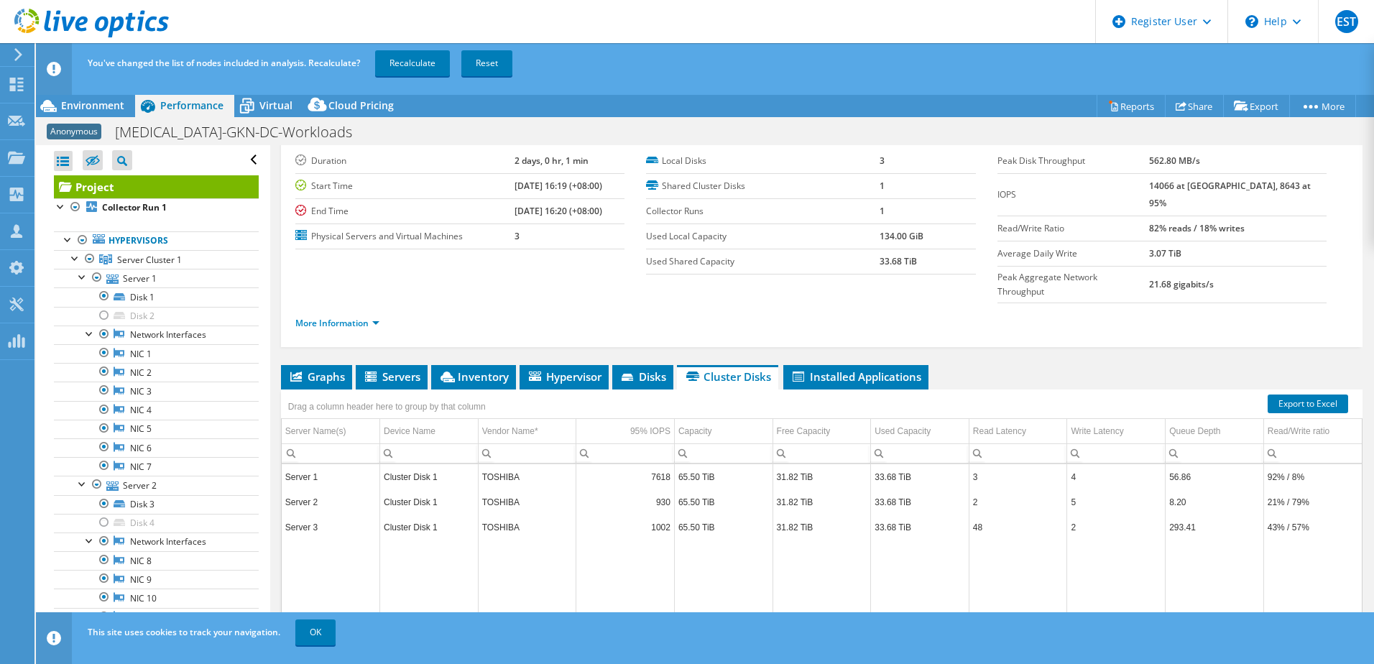
scroll to position [73, 0]
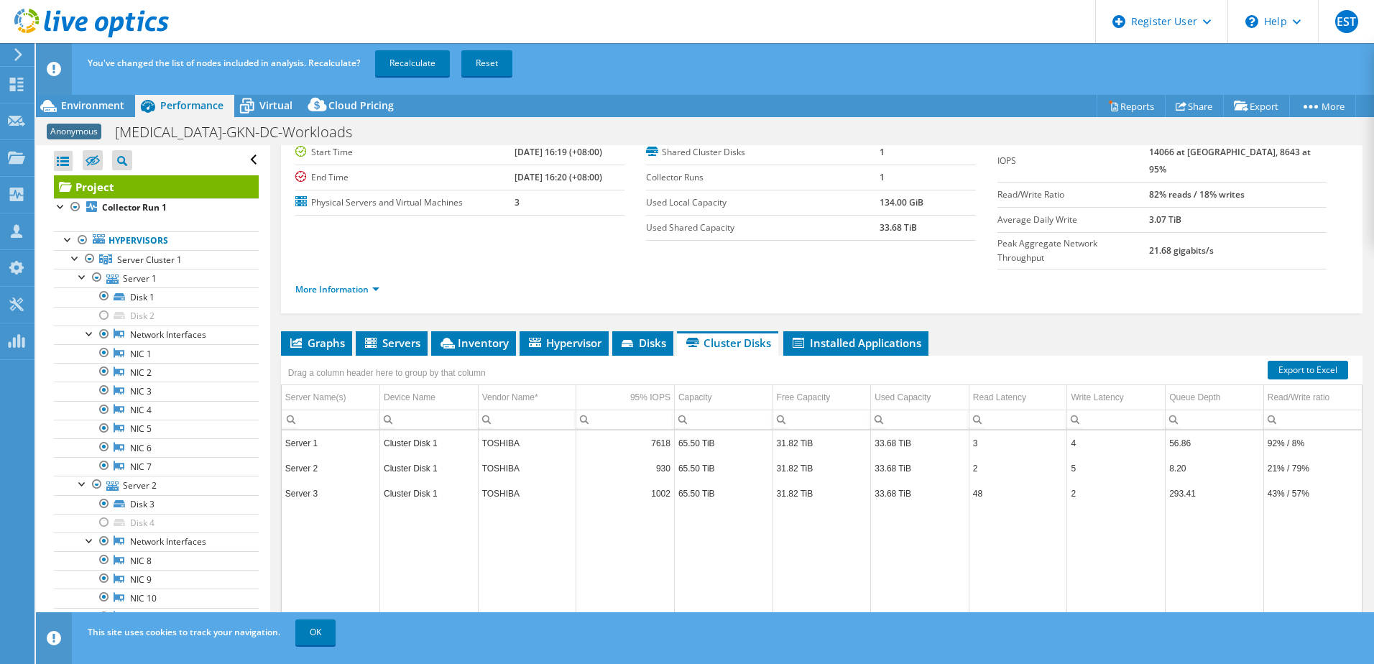
click at [400, 336] on span "Servers" at bounding box center [391, 343] width 57 height 14
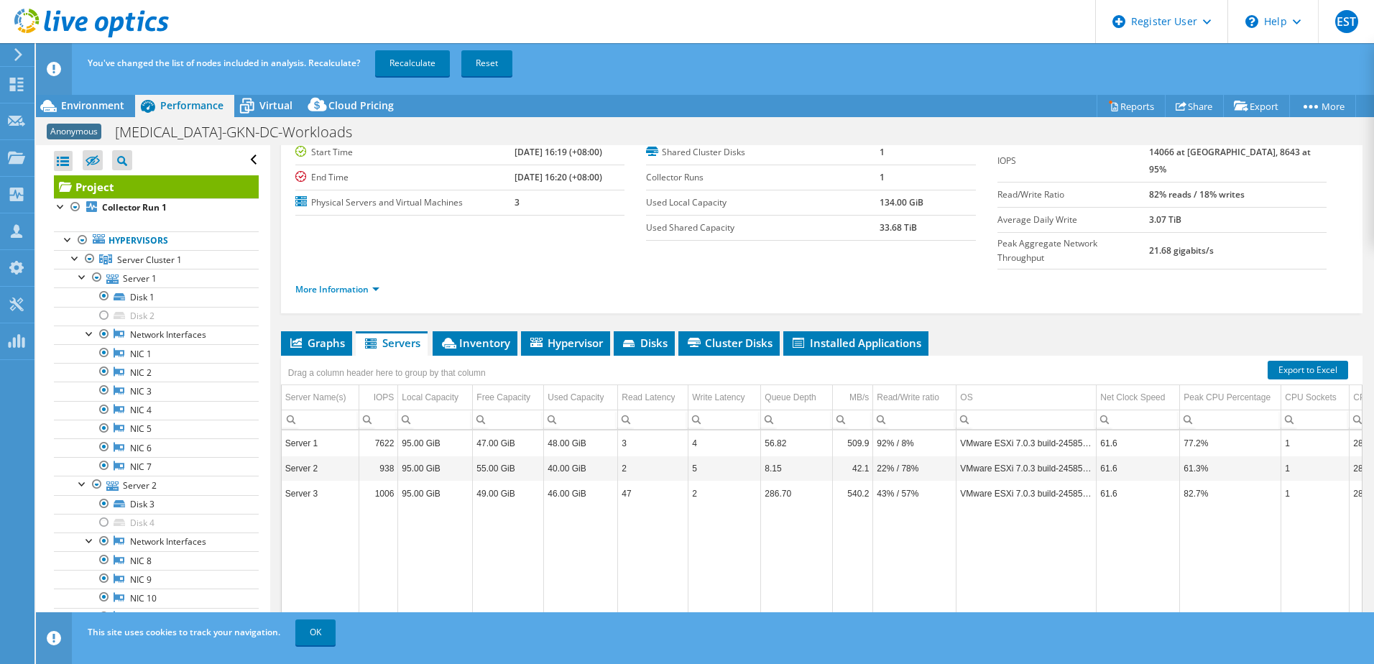
click at [338, 336] on span "Graphs" at bounding box center [316, 343] width 57 height 14
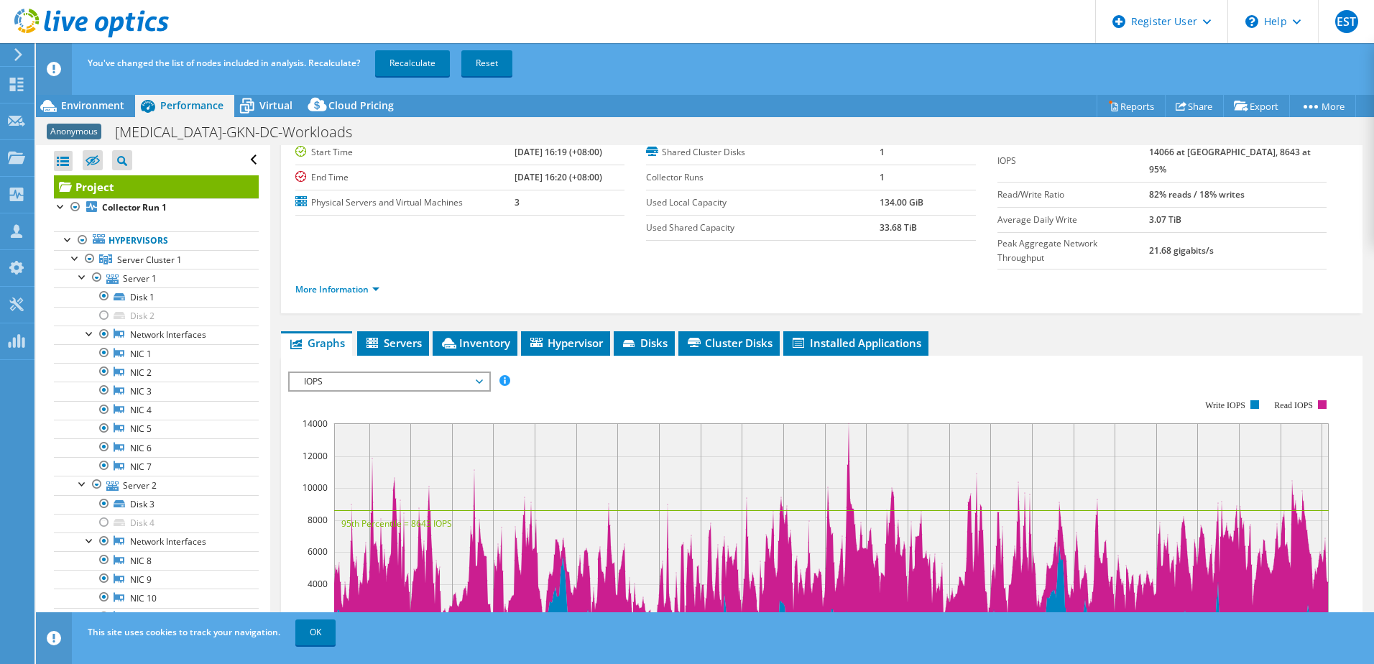
click at [498, 336] on span "Inventory" at bounding box center [475, 343] width 70 height 14
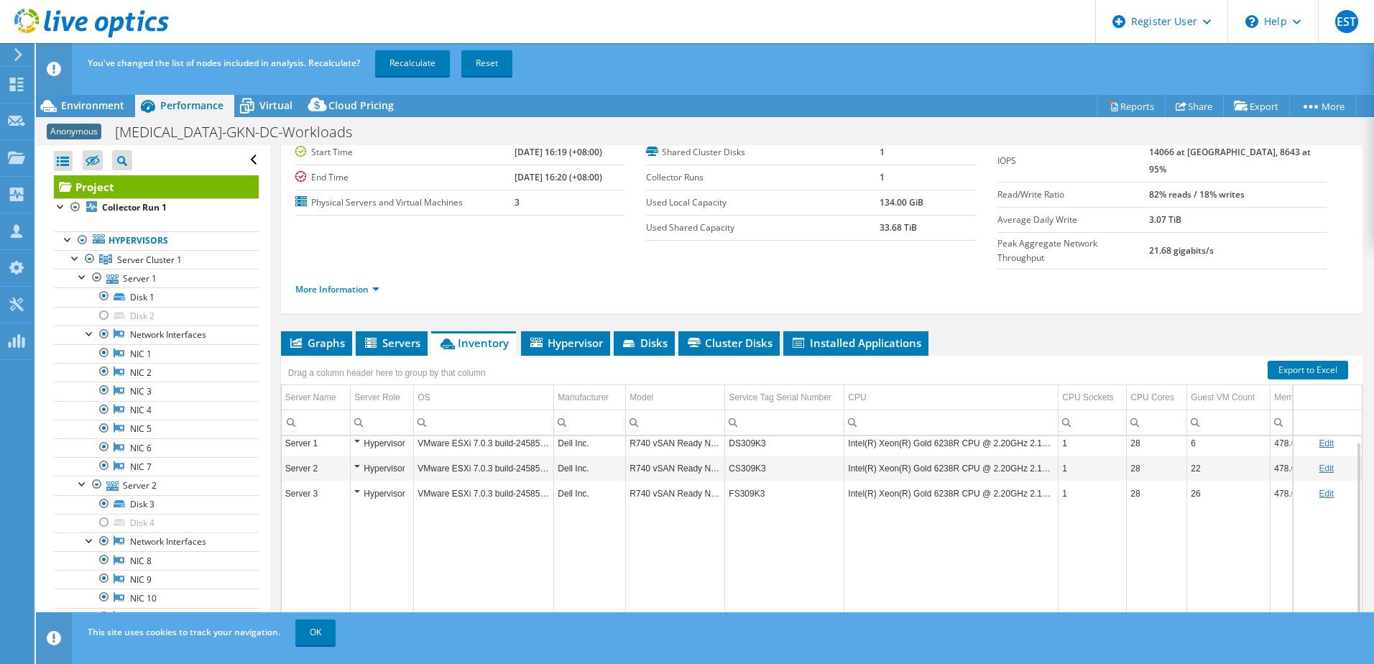
scroll to position [0, 0]
click at [560, 336] on span "Hypervisor" at bounding box center [565, 343] width 75 height 14
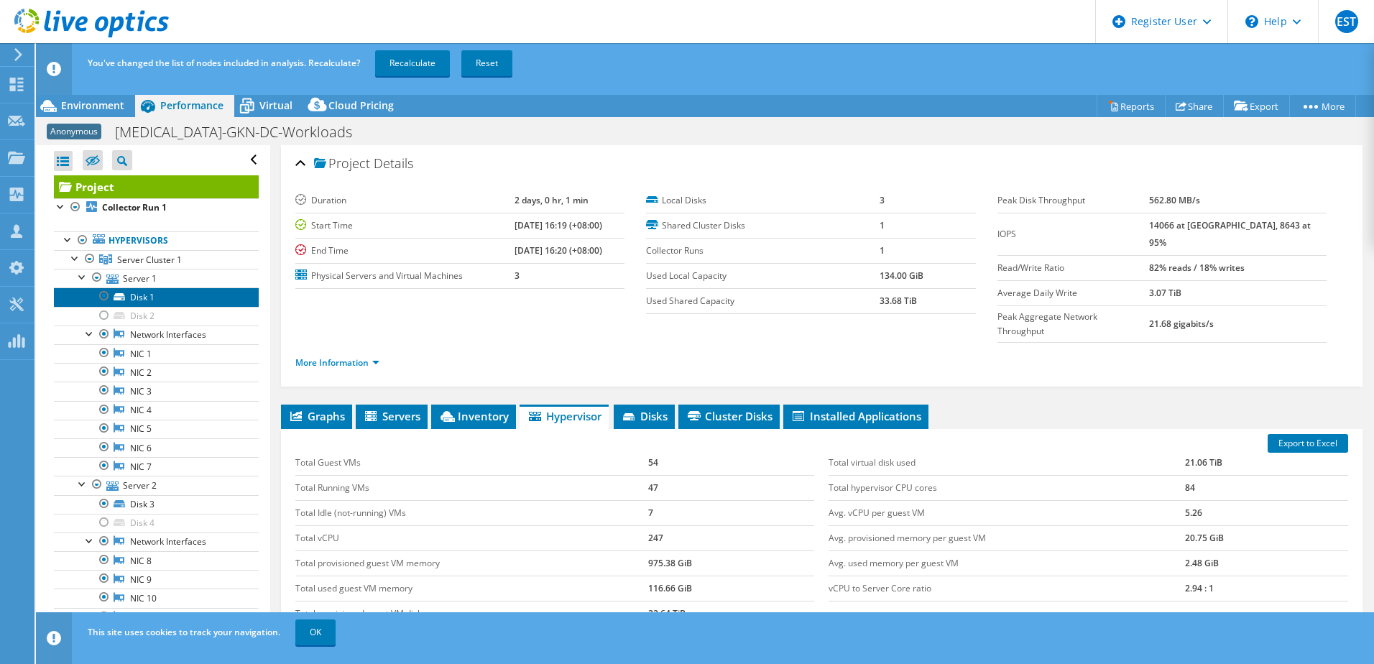
click at [159, 295] on link "Disk 1" at bounding box center [156, 296] width 205 height 19
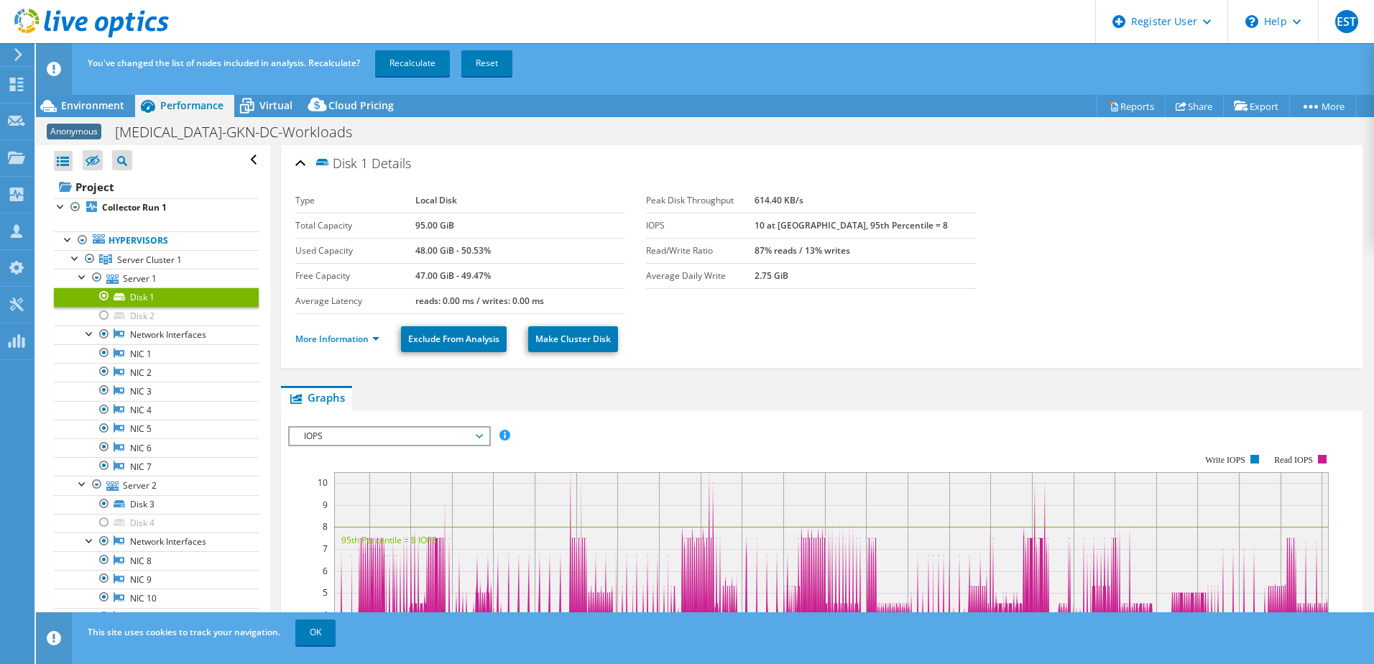
click at [128, 236] on link "Hypervisors" at bounding box center [156, 240] width 205 height 19
click at [274, 101] on span "Virtual" at bounding box center [275, 105] width 33 height 14
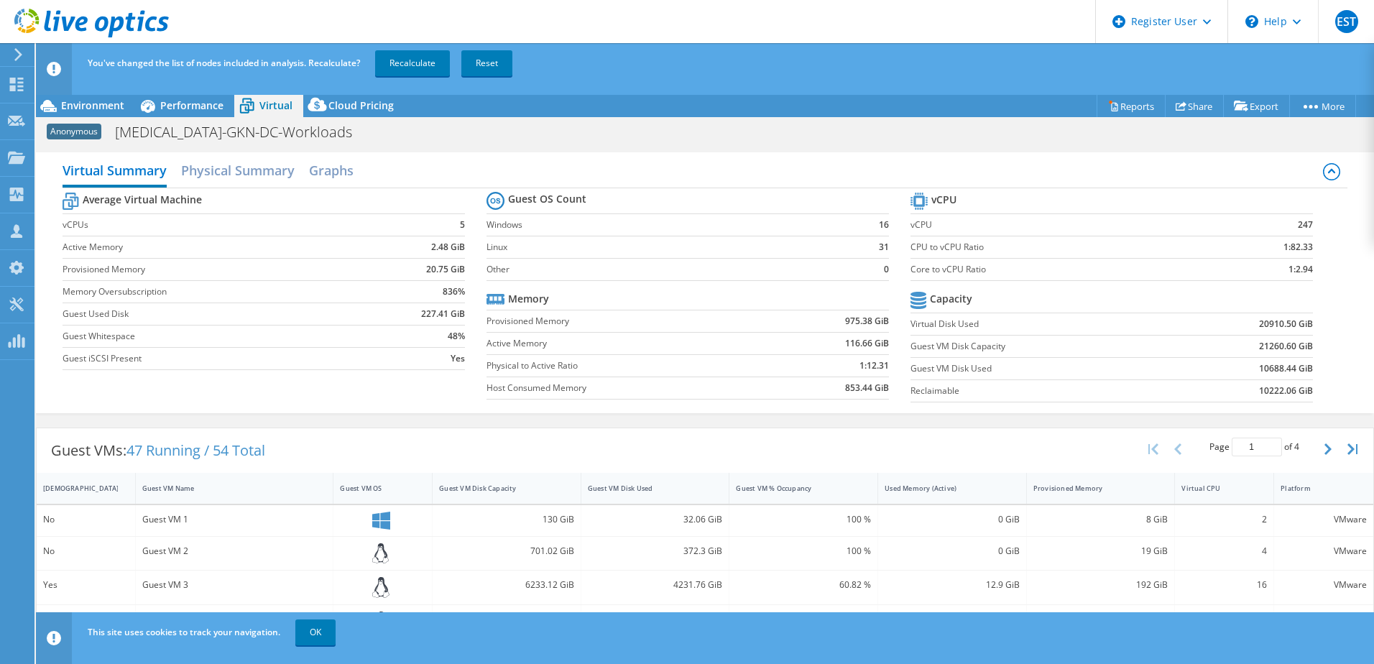
click at [112, 103] on span "Environment" at bounding box center [92, 105] width 63 height 14
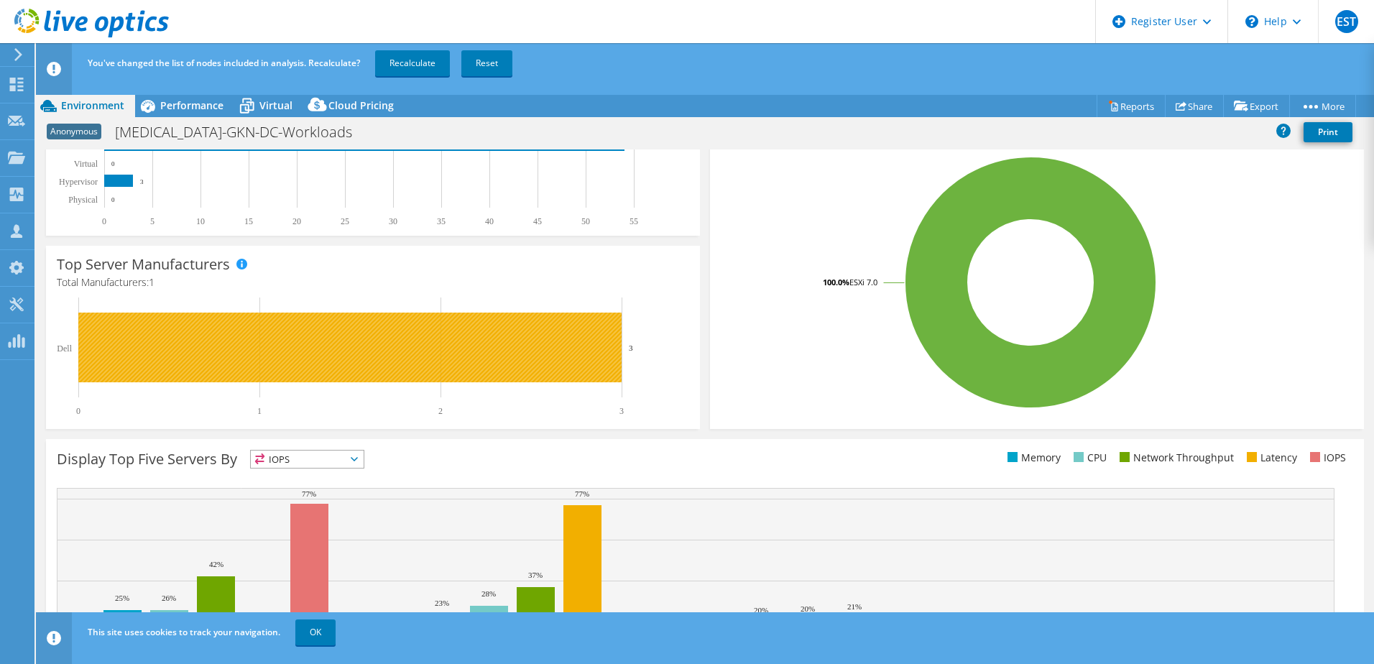
scroll to position [295, 0]
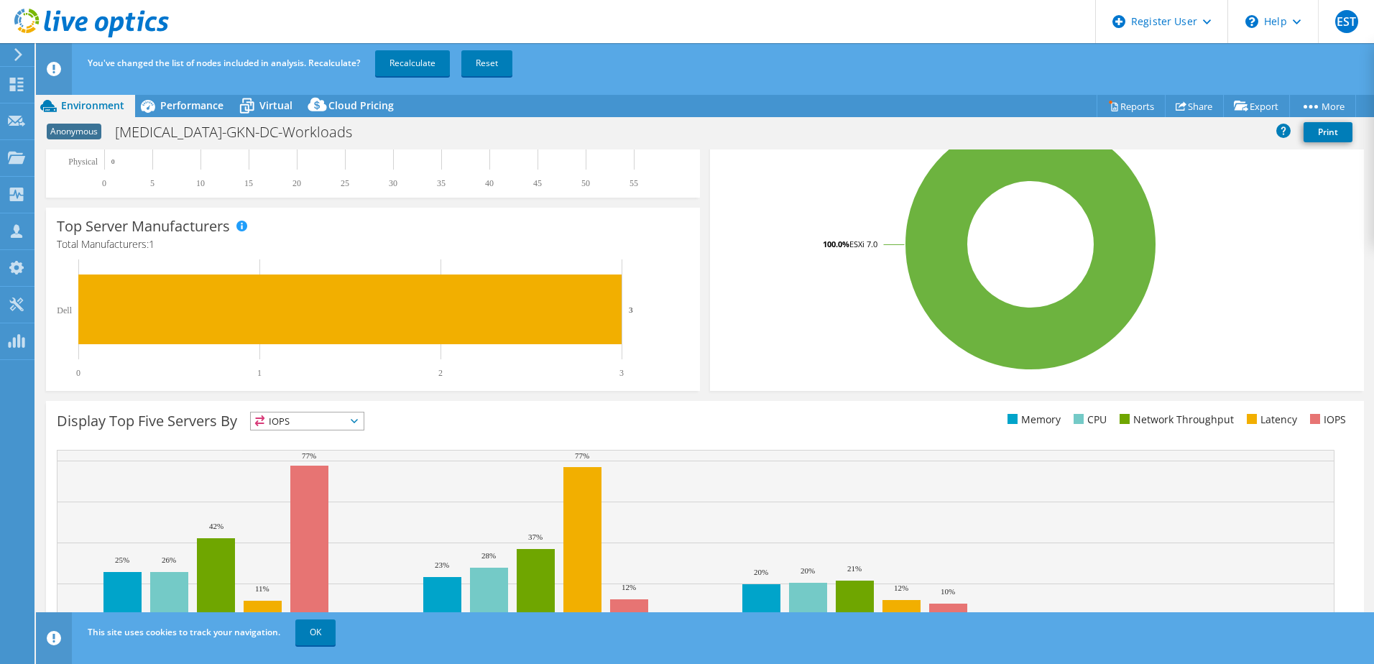
click at [360, 425] on span "IOPS" at bounding box center [307, 420] width 113 height 17
click at [828, 378] on div "Top Operating Systems Windows Linux VMware 100.0% ESXi 7.0" at bounding box center [1037, 219] width 654 height 344
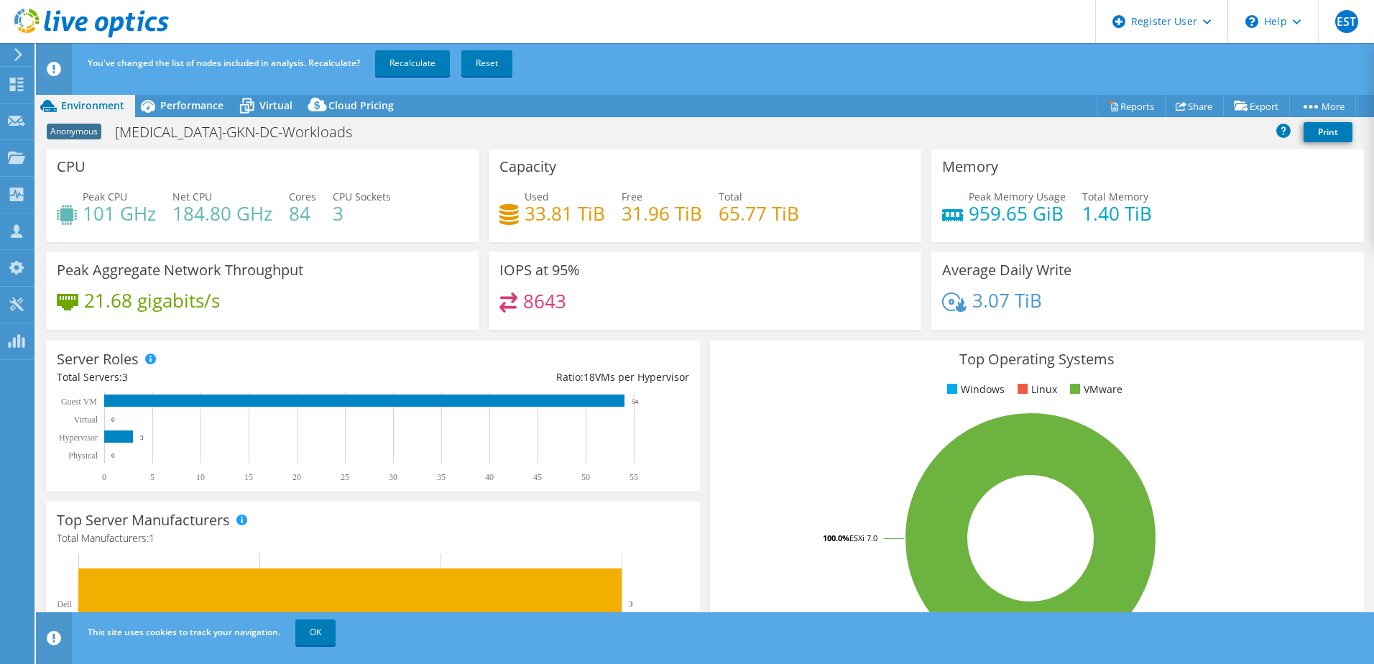
scroll to position [0, 0]
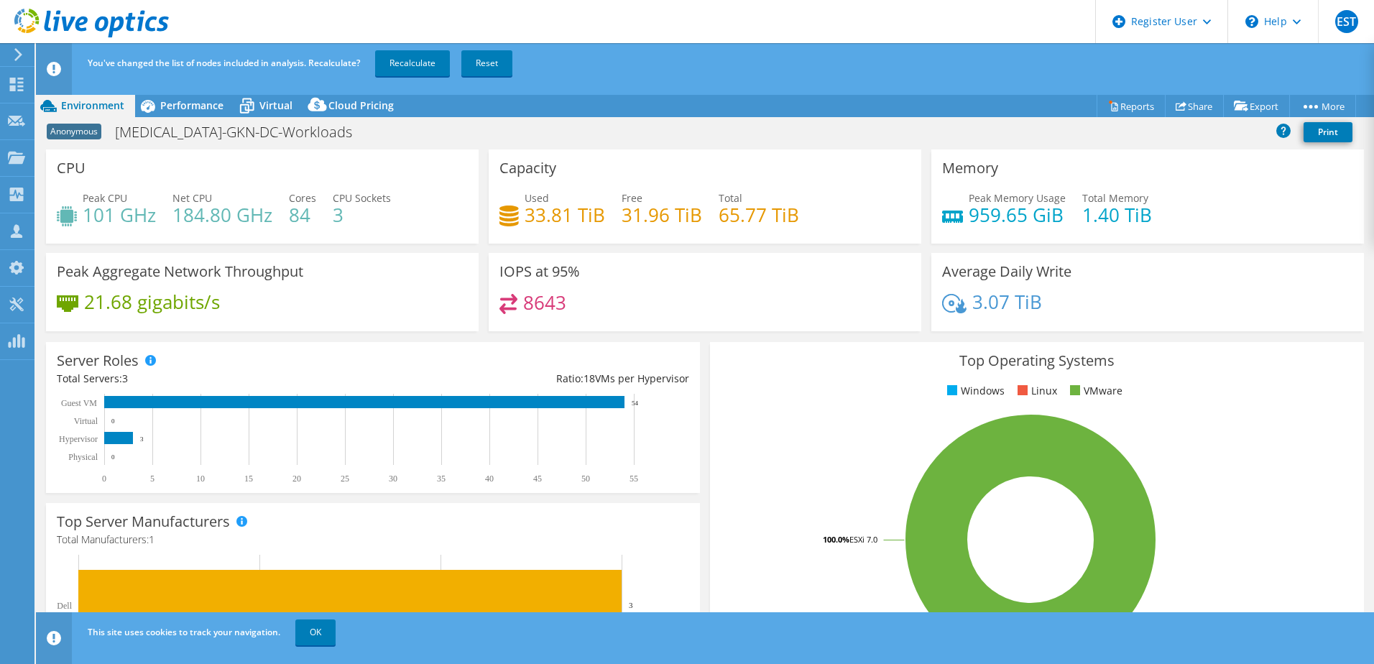
click at [169, 105] on span "Performance" at bounding box center [191, 105] width 63 height 14
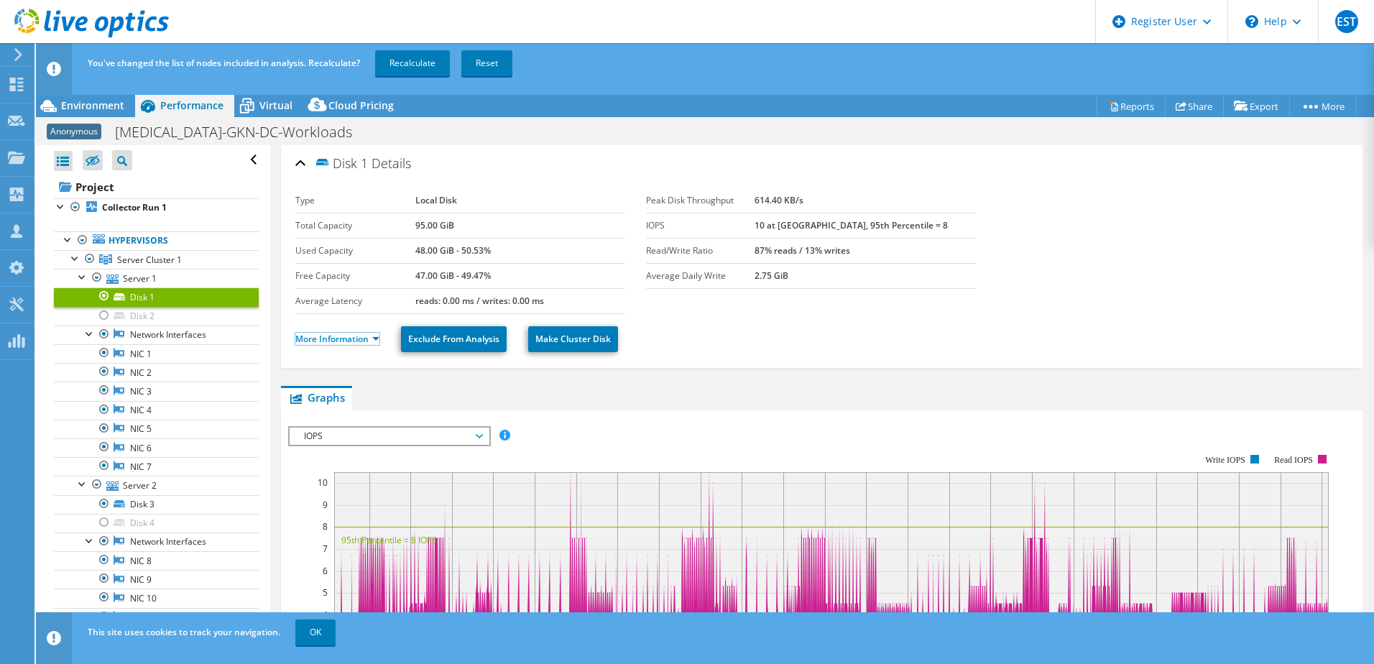
click at [333, 337] on link "More Information" at bounding box center [337, 339] width 84 height 12
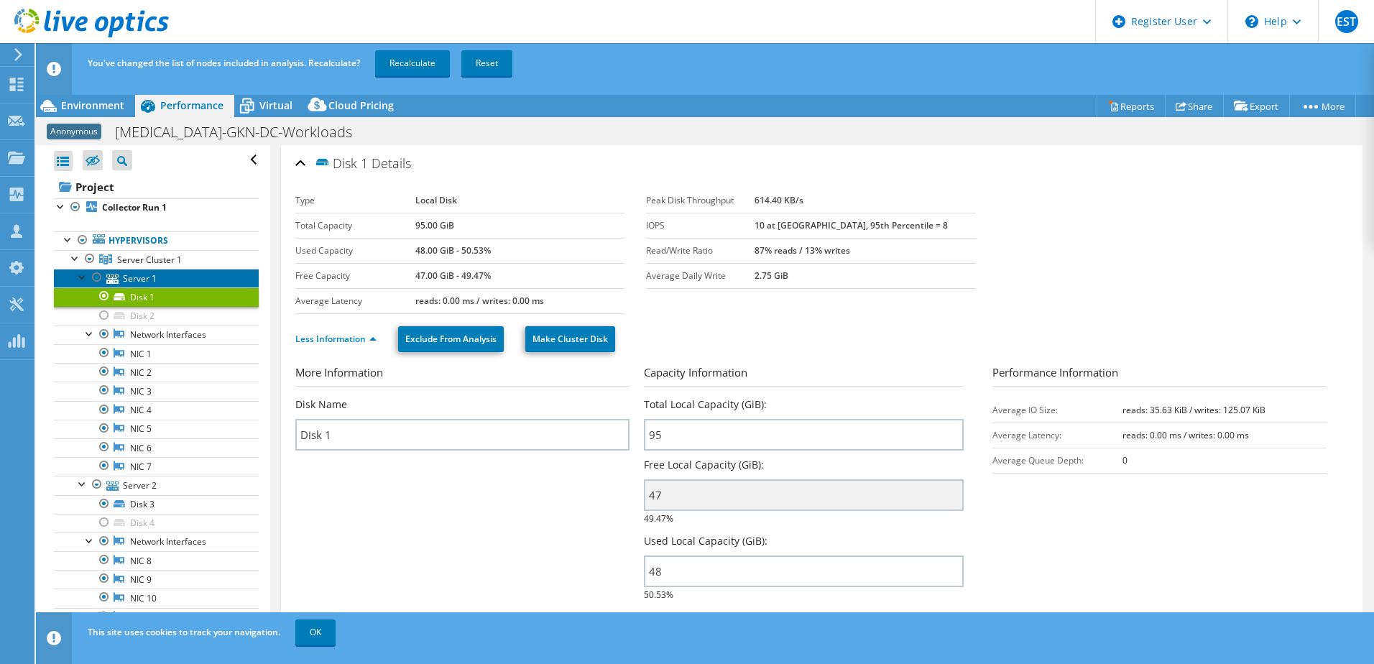
click at [129, 275] on link "Server 1" at bounding box center [156, 278] width 205 height 19
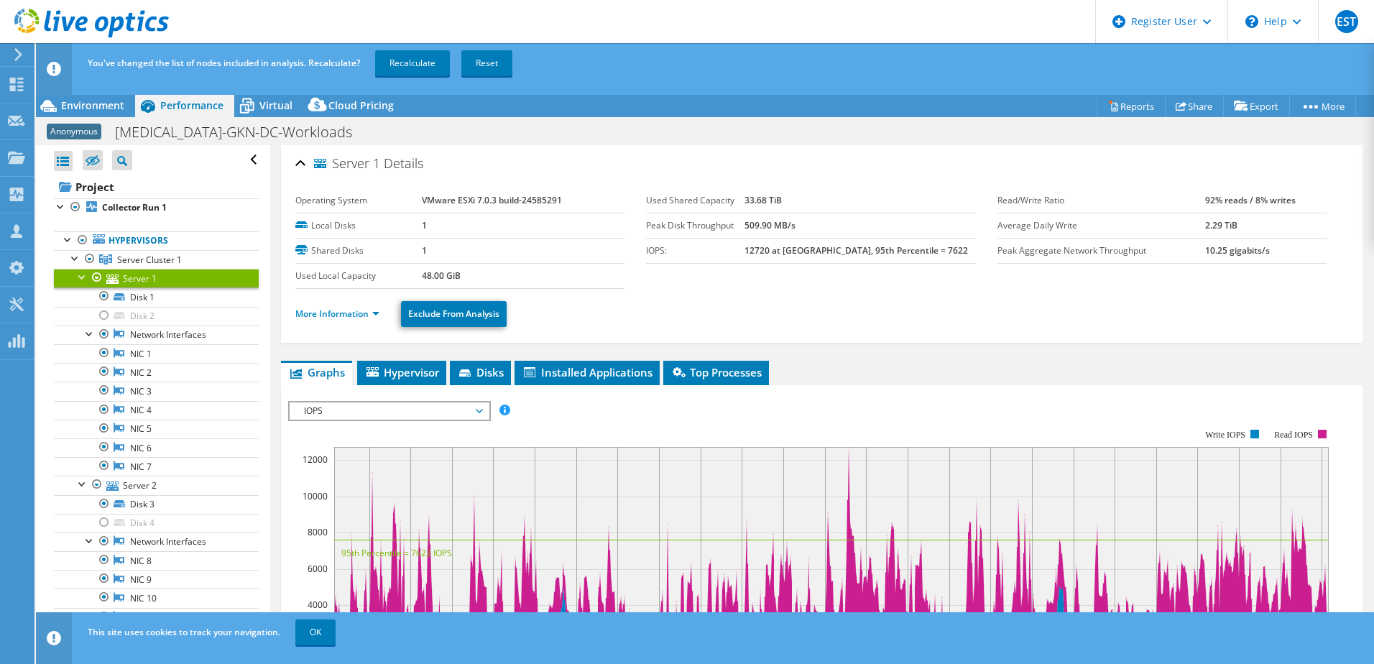
click at [820, 310] on ul "More Information Exclude From Analysis" at bounding box center [821, 311] width 1053 height 29
click at [477, 367] on span "Disks" at bounding box center [480, 372] width 47 height 14
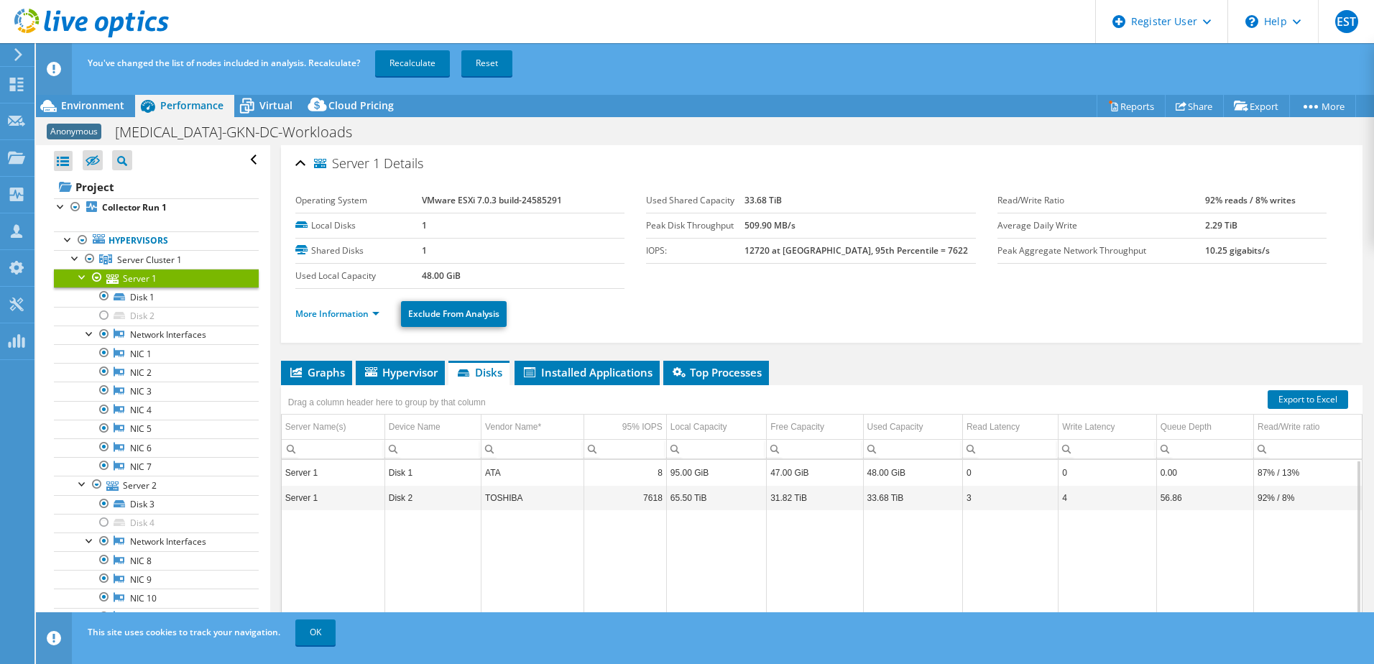
click at [135, 235] on link "Hypervisors" at bounding box center [156, 240] width 205 height 19
click at [87, 95] on div "Environment" at bounding box center [85, 105] width 99 height 23
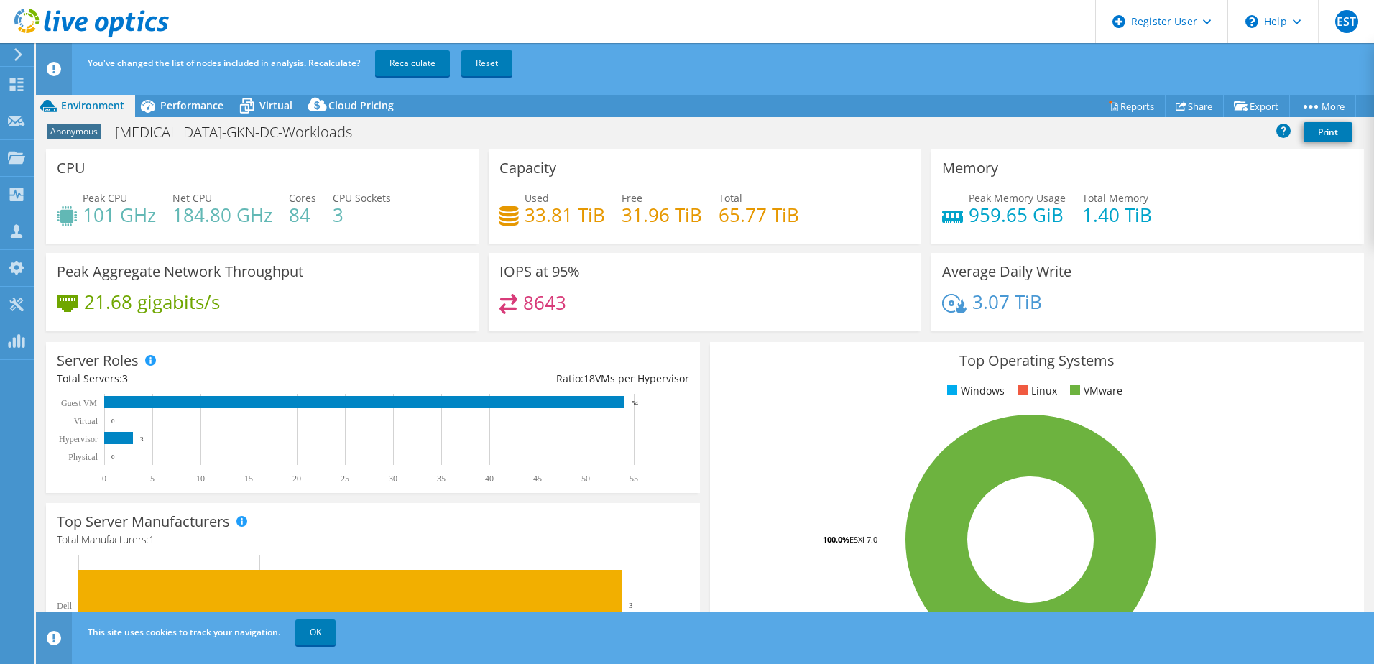
click at [725, 289] on div "IOPS at 95% 8643" at bounding box center [705, 292] width 433 height 78
click at [196, 111] on span "Performance" at bounding box center [191, 105] width 63 height 14
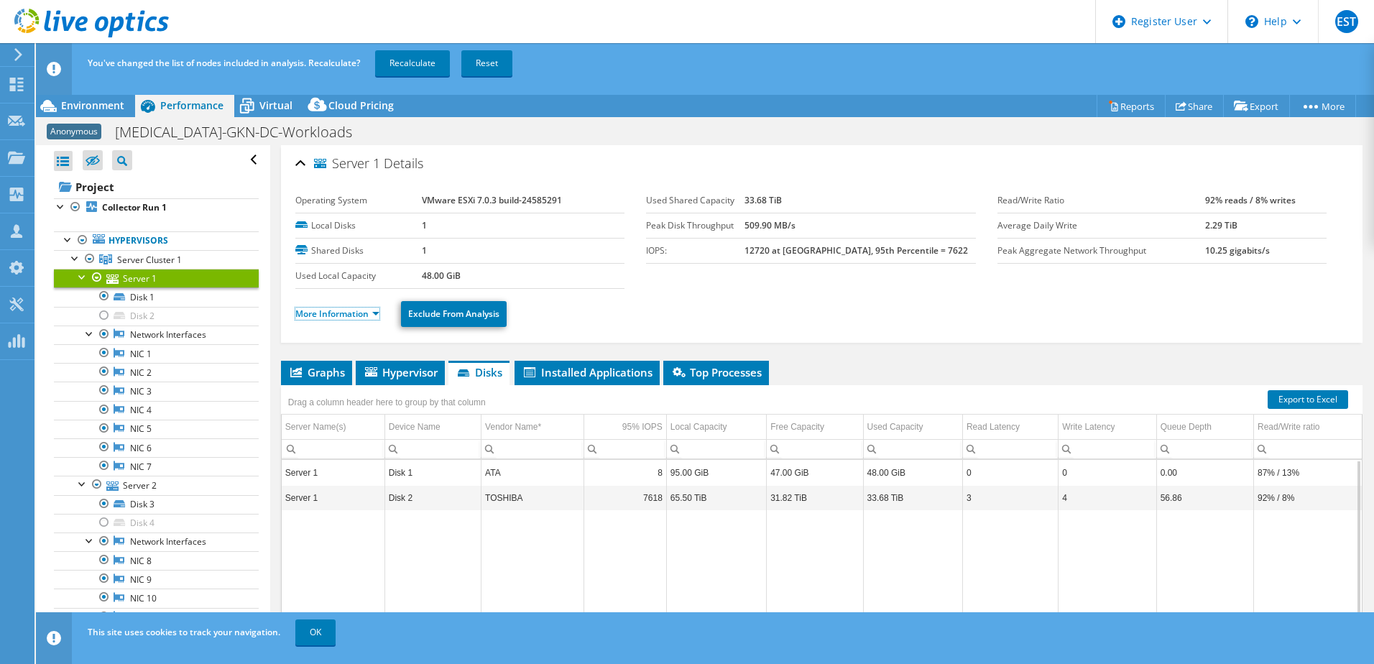
click at [342, 315] on link "More Information" at bounding box center [337, 313] width 84 height 12
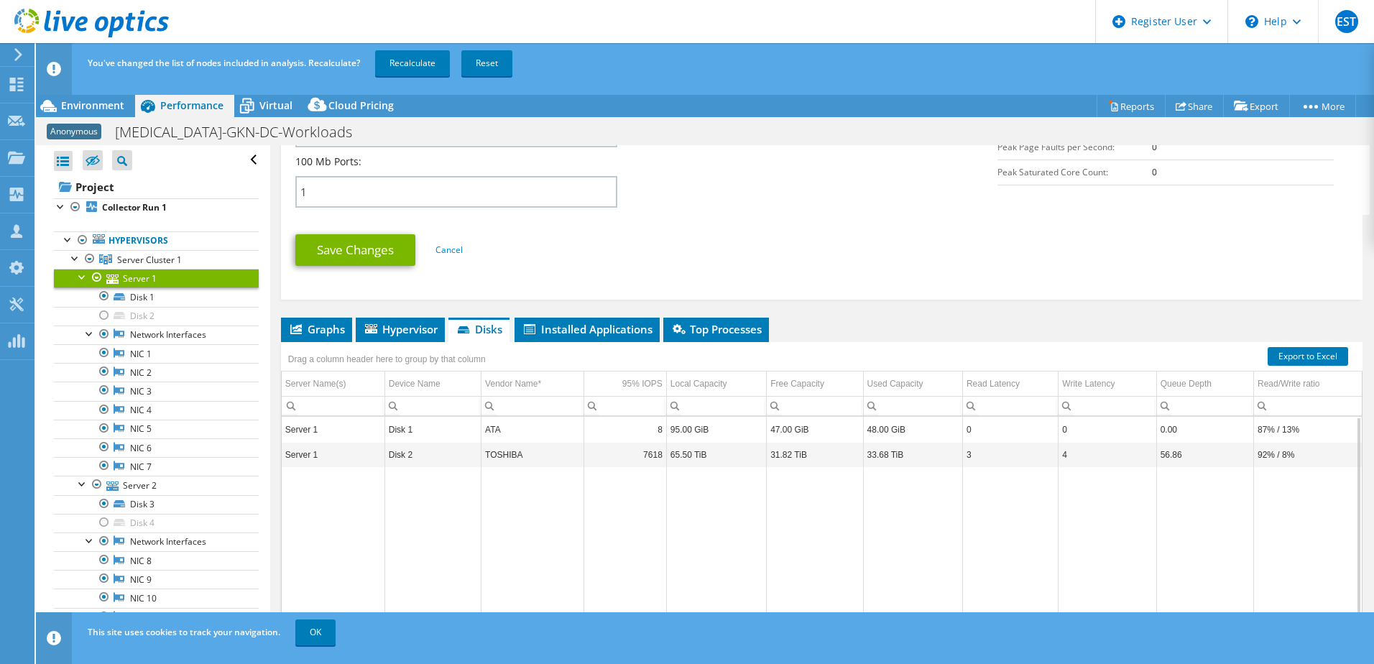
scroll to position [710, 0]
